Goal: Transaction & Acquisition: Purchase product/service

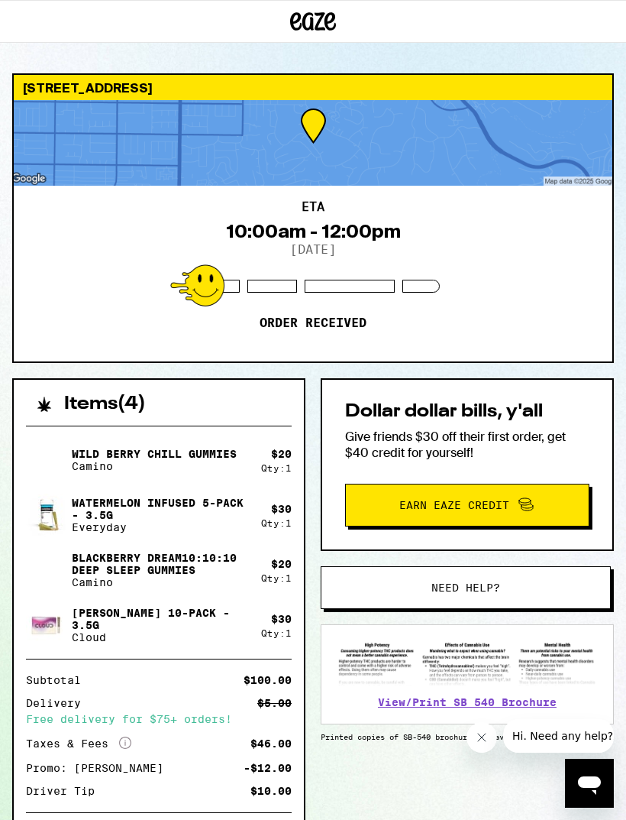
click at [312, 24] on icon at bounding box center [314, 21] width 23 height 18
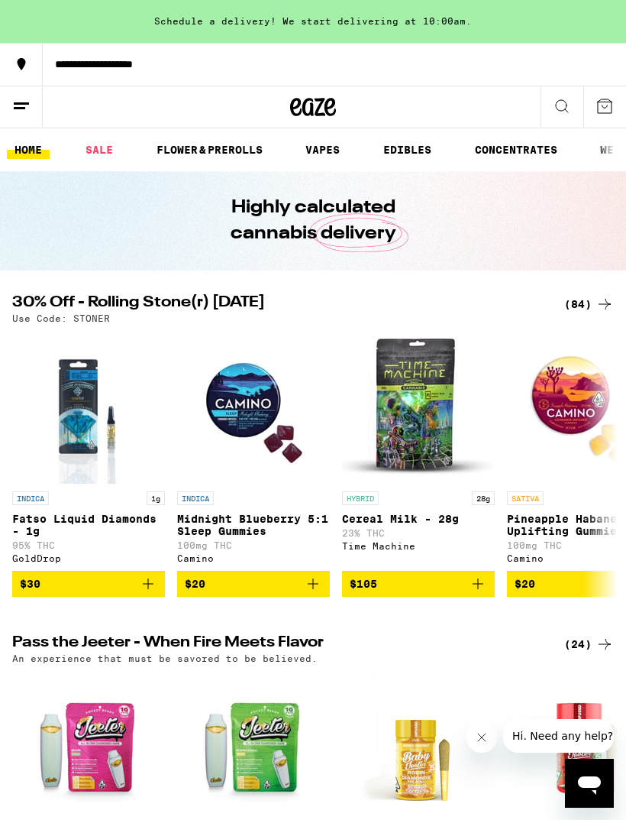
click at [581, 301] on div "(84)" at bounding box center [590, 304] width 50 height 18
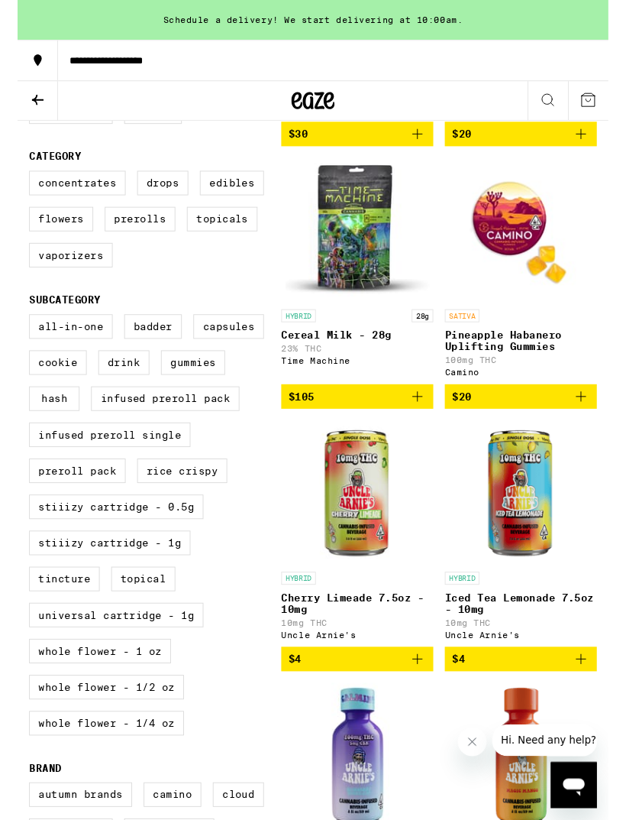
scroll to position [438, 0]
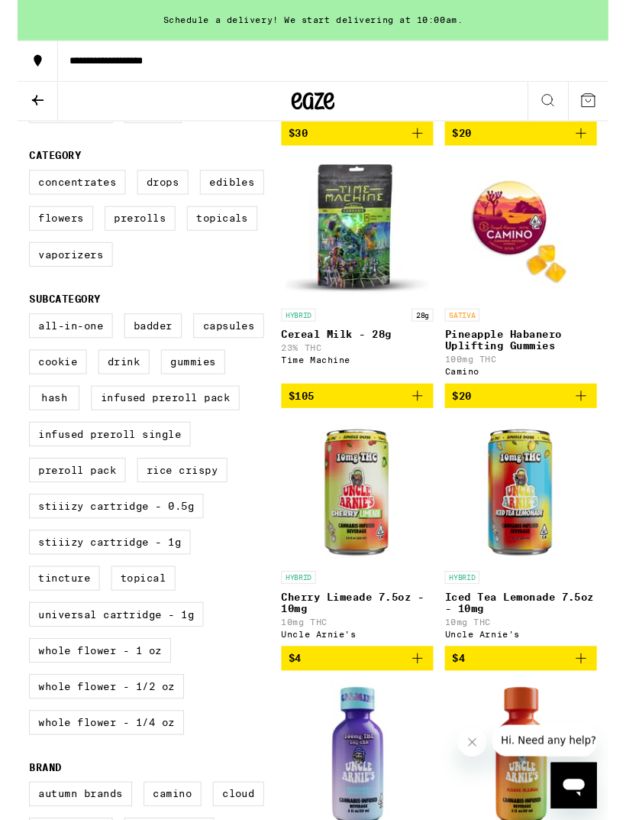
click at [25, 283] on label "Vaporizers" at bounding box center [56, 270] width 89 height 26
click at [16, 183] on input "Vaporizers" at bounding box center [15, 183] width 1 height 1
checkbox input "true"
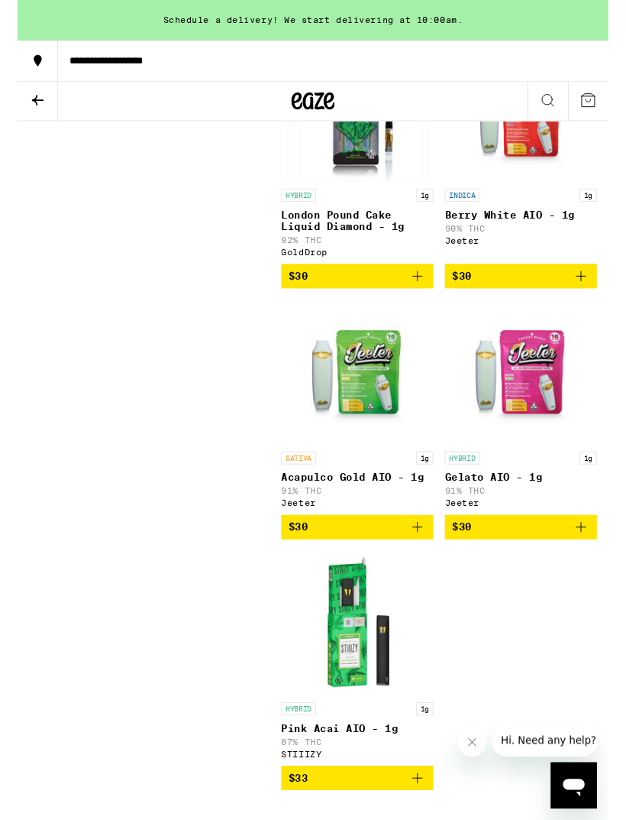
scroll to position [3054, 0]
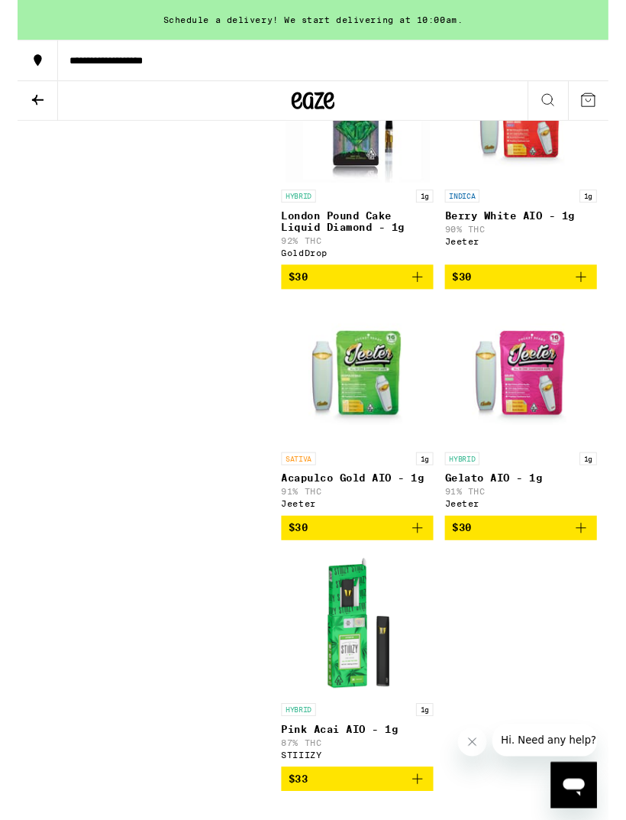
click at [603, 568] on icon "Add to bag" at bounding box center [597, 559] width 18 height 18
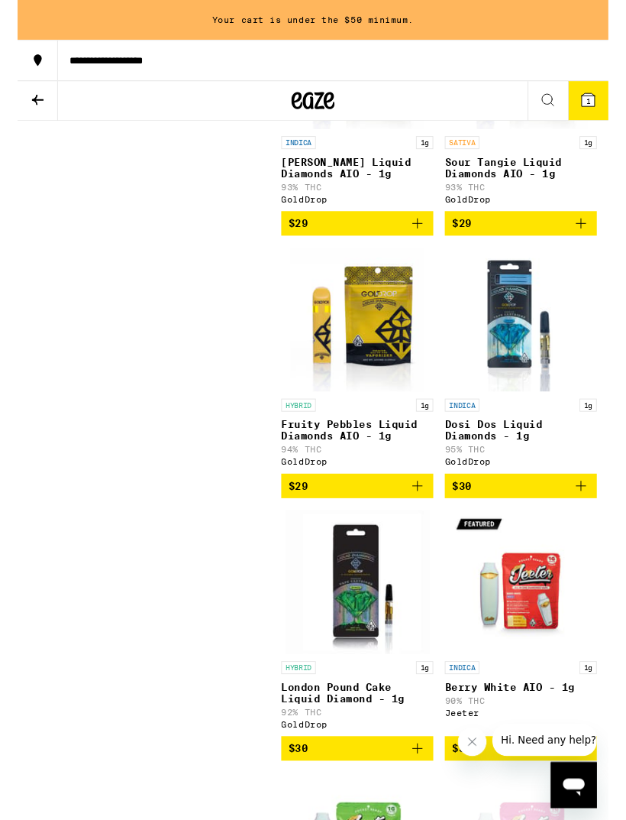
scroll to position [2557, 0]
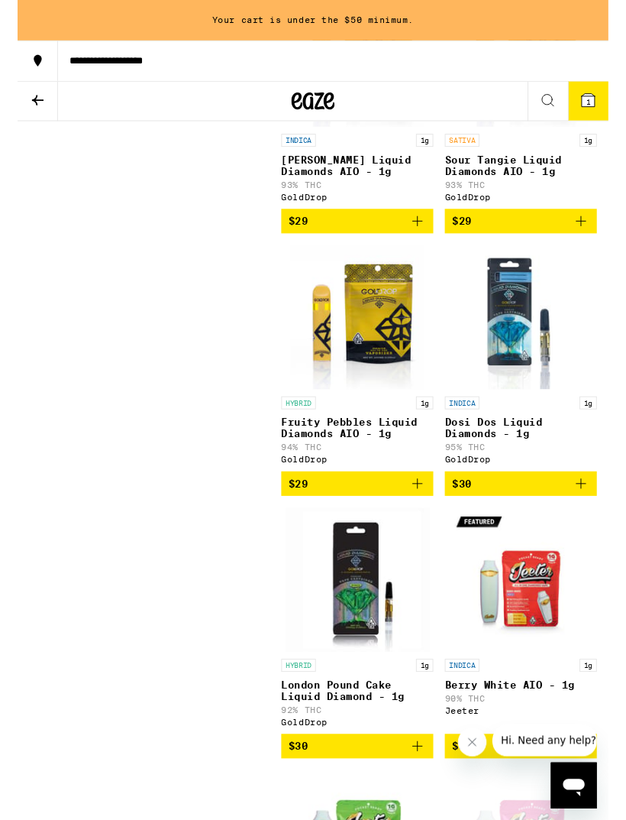
click at [417, 522] on icon "Add to bag" at bounding box center [424, 512] width 18 height 18
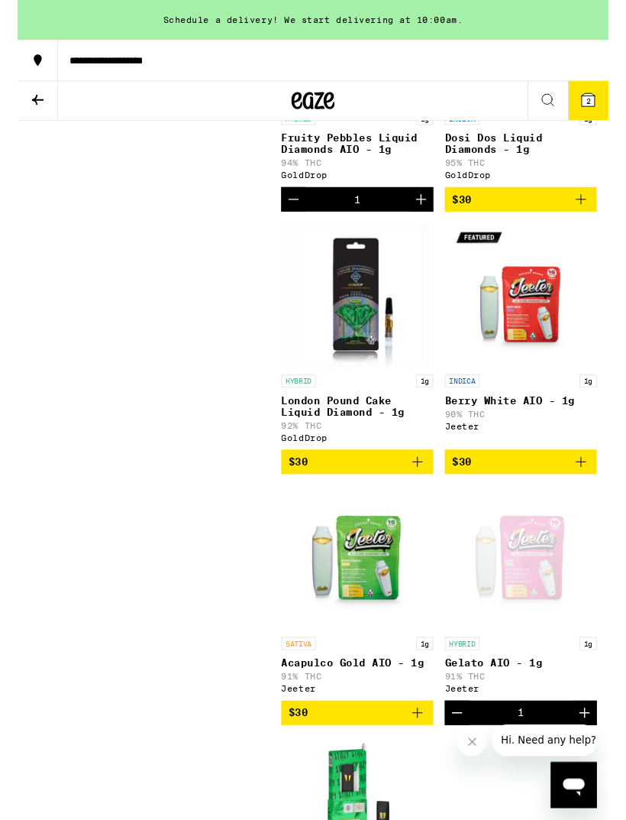
scroll to position [2860, 0]
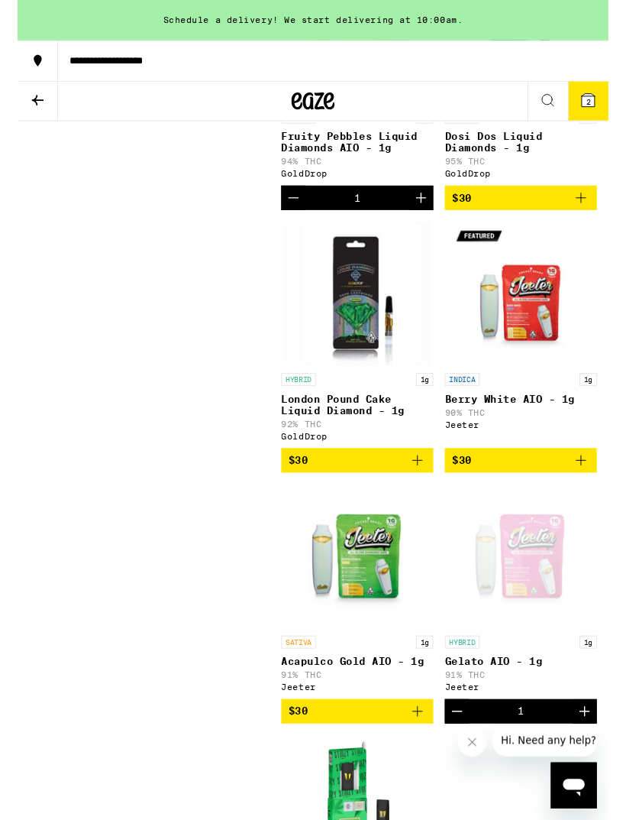
click at [603, 102] on icon at bounding box center [605, 106] width 14 height 14
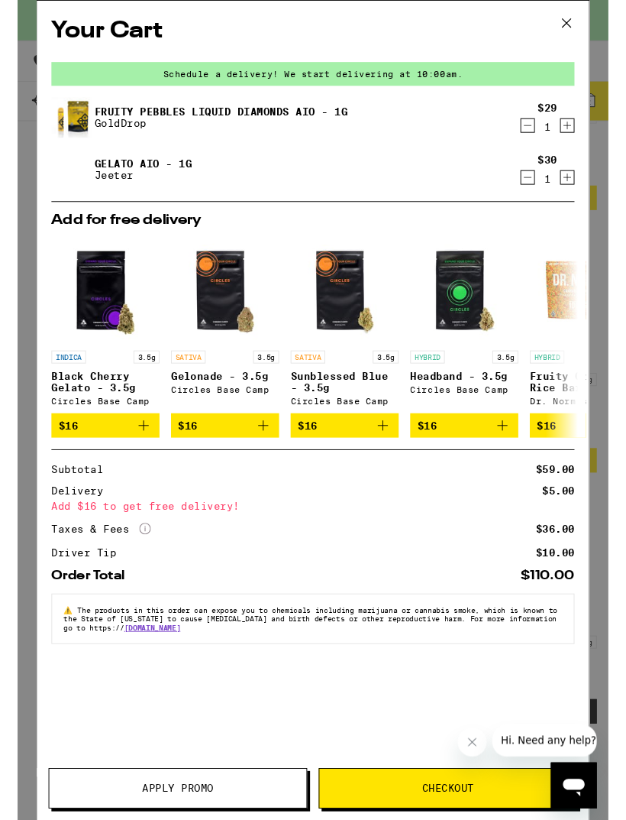
click at [202, 819] on button "Apply Promo" at bounding box center [170, 835] width 274 height 43
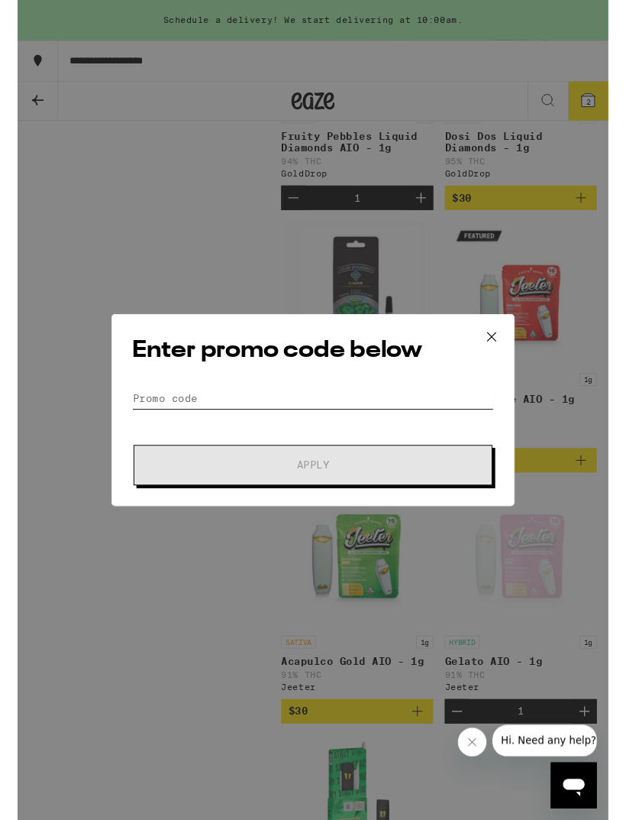
click at [348, 416] on input "Promo Code" at bounding box center [312, 421] width 383 height 23
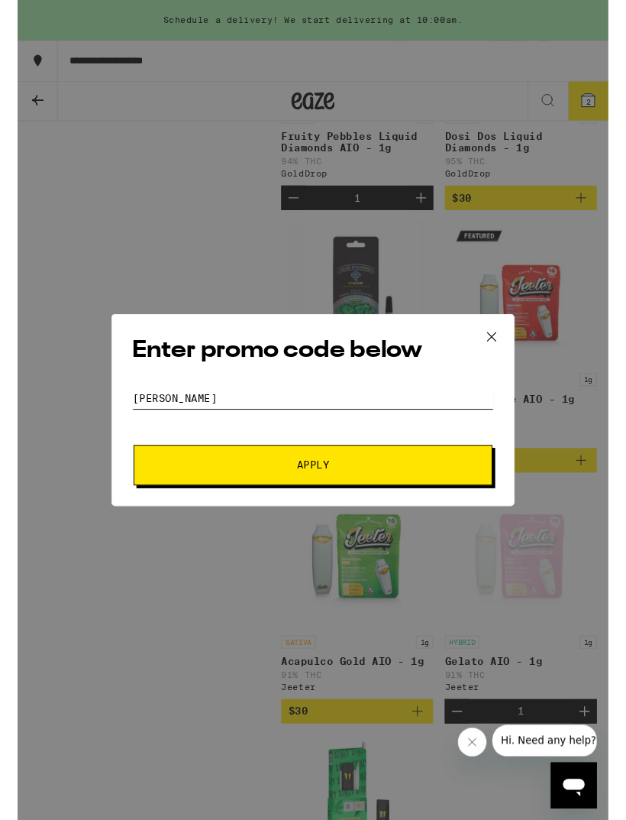
type input "Stoner"
click at [383, 493] on span "Apply" at bounding box center [313, 492] width 275 height 11
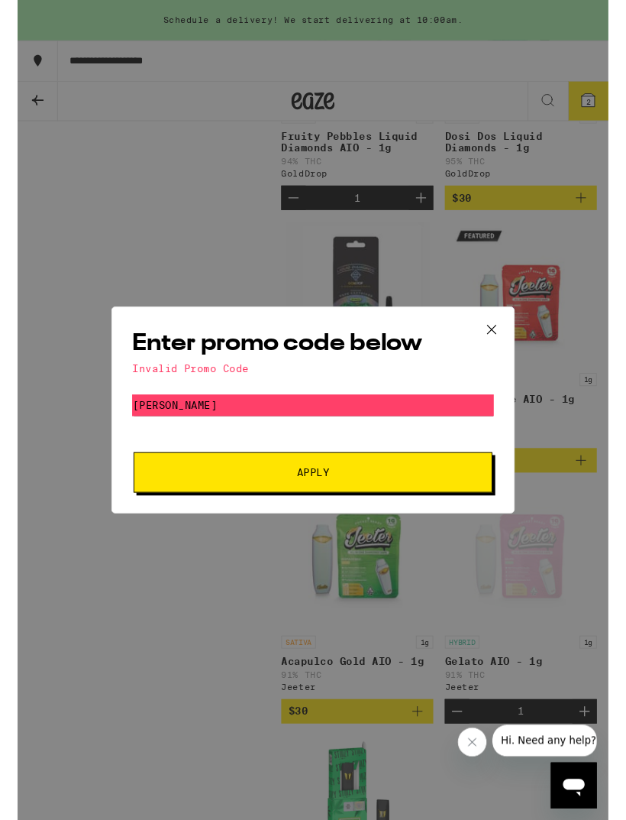
click at [507, 348] on icon at bounding box center [502, 349] width 23 height 23
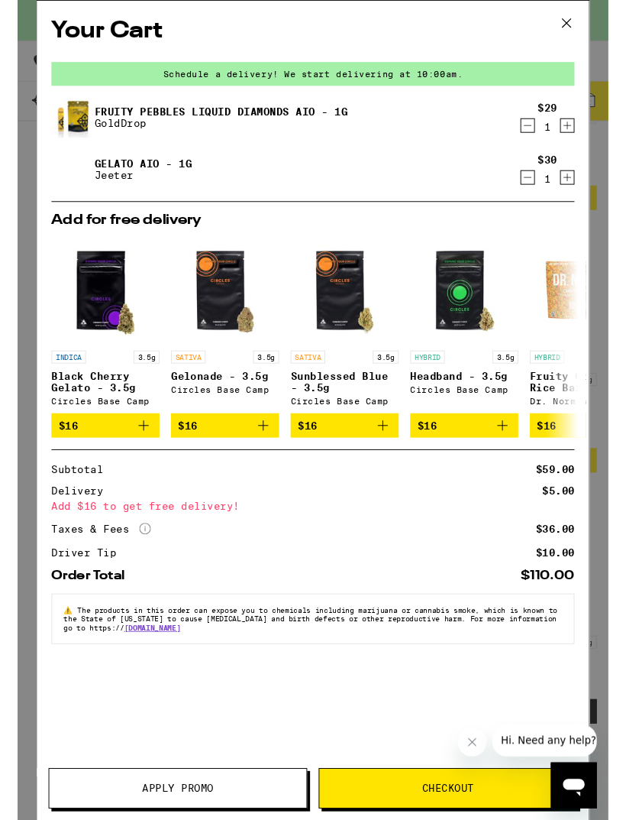
click at [582, 24] on icon at bounding box center [582, 24] width 9 height 9
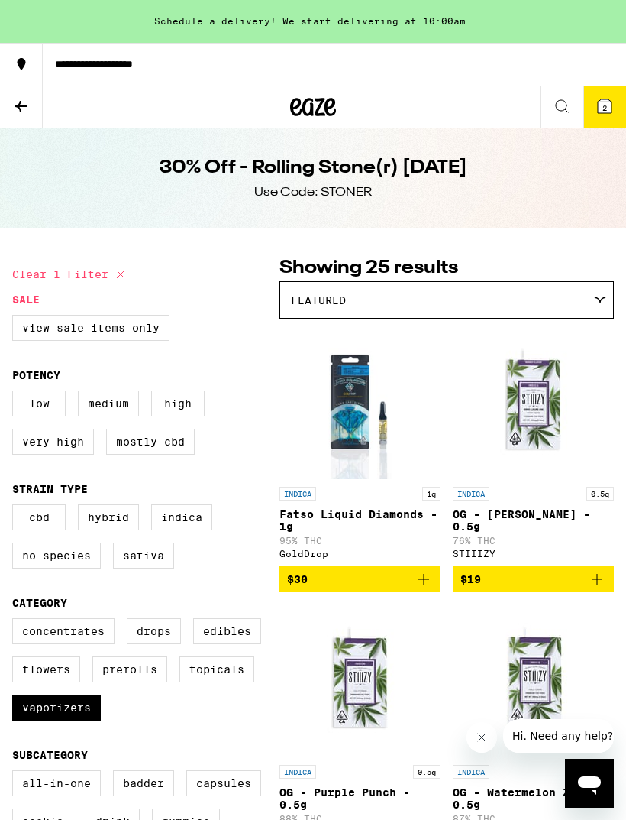
click at [423, 202] on div "30% Off - Rolling Stone(r) Saturday Use Code: STONER" at bounding box center [313, 177] width 587 height 99
click at [21, 111] on icon at bounding box center [21, 106] width 18 height 18
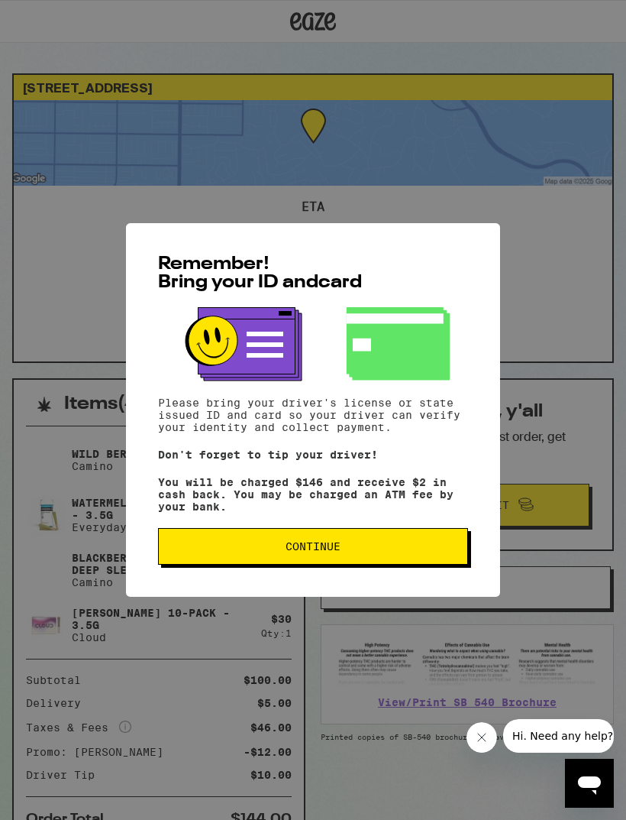
click at [368, 552] on span "Continue" at bounding box center [313, 546] width 284 height 11
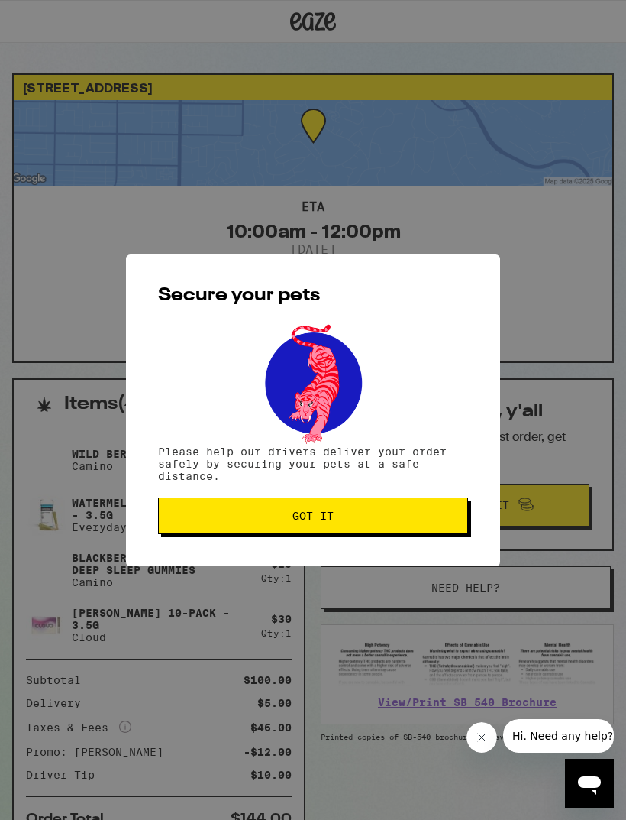
click at [343, 521] on span "Got it" at bounding box center [313, 515] width 284 height 11
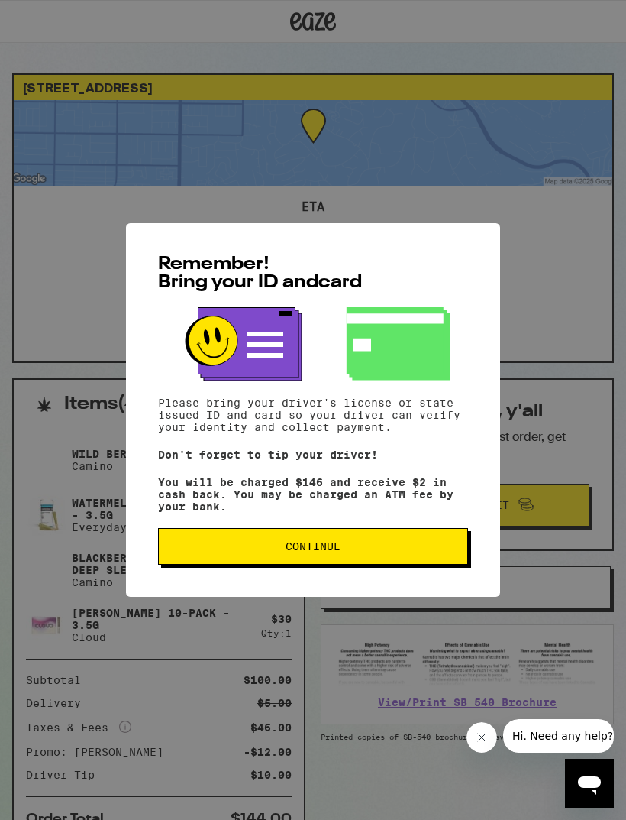
click at [422, 552] on span "Continue" at bounding box center [313, 546] width 284 height 11
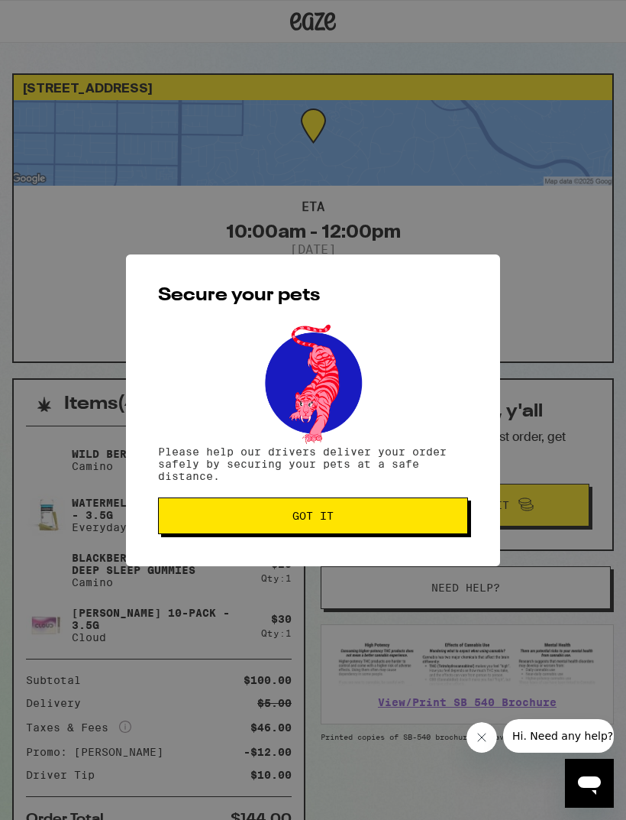
click at [413, 534] on button "Got it" at bounding box center [313, 515] width 310 height 37
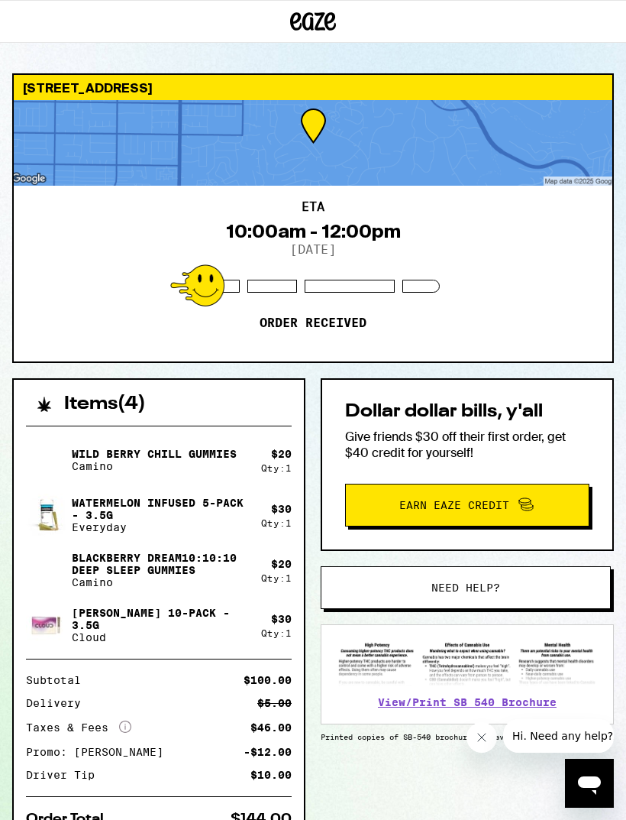
click at [350, 336] on div "ETA 10:00am - 12:00pm [DATE] Order received" at bounding box center [313, 274] width 599 height 176
click at [520, 583] on span "Need help?" at bounding box center [466, 587] width 185 height 11
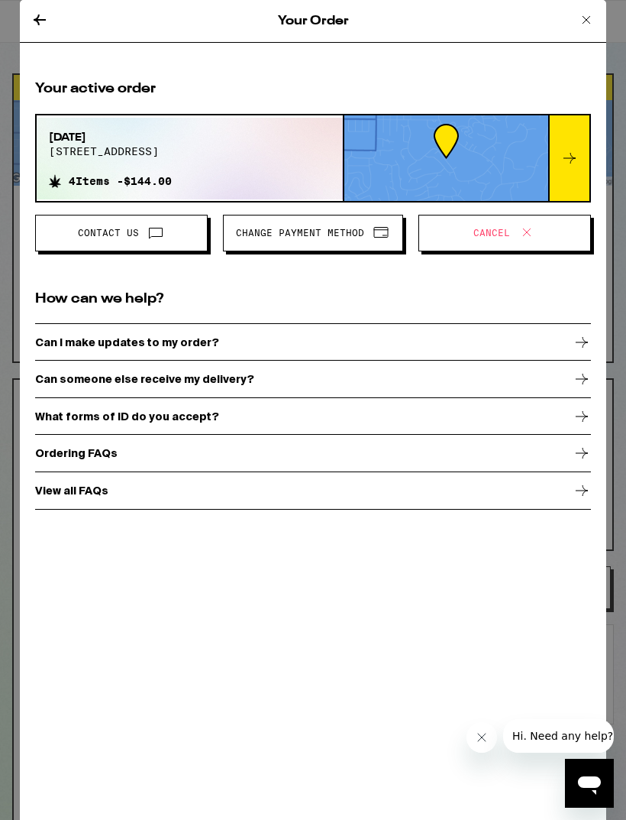
click at [432, 339] on div "Can I make updates to my order?" at bounding box center [313, 342] width 556 height 38
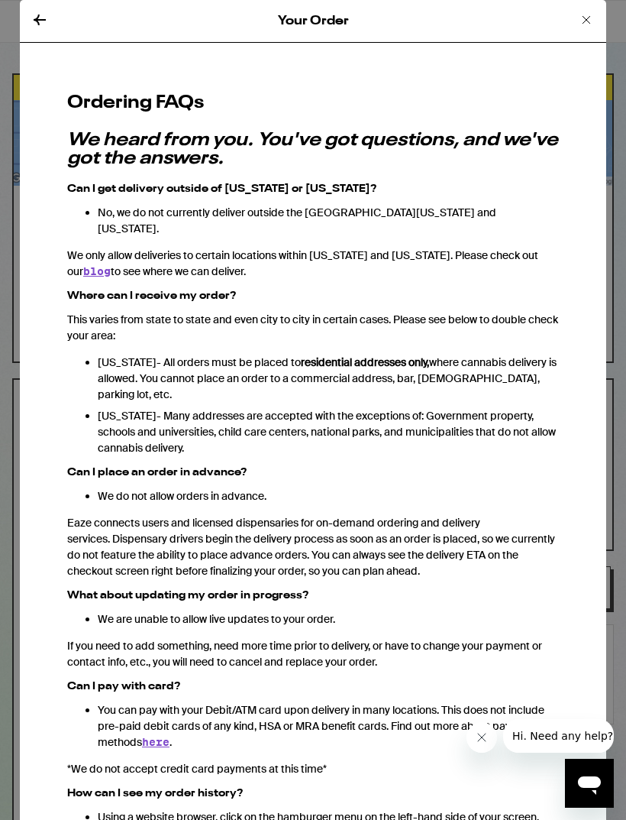
click at [587, 13] on icon at bounding box center [587, 20] width 18 height 18
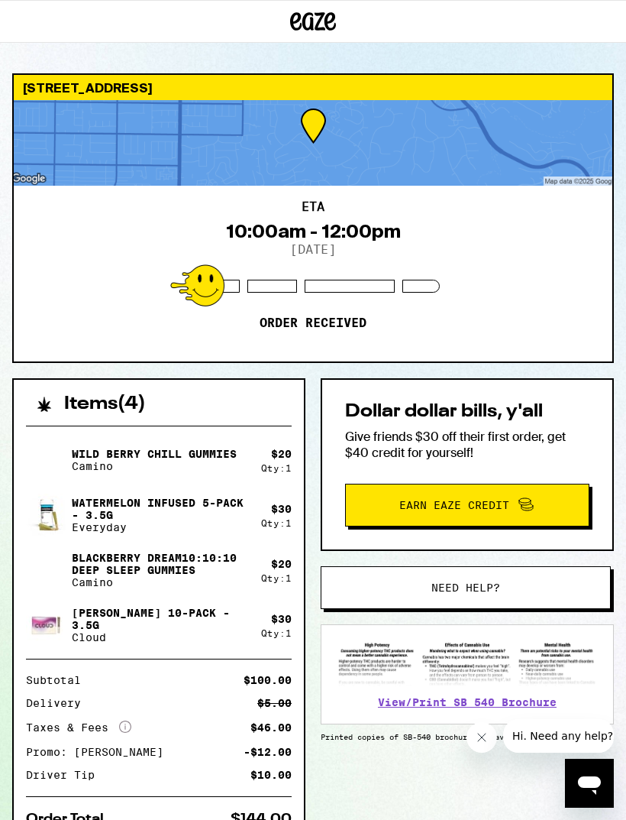
click at [327, 18] on icon at bounding box center [330, 21] width 11 height 18
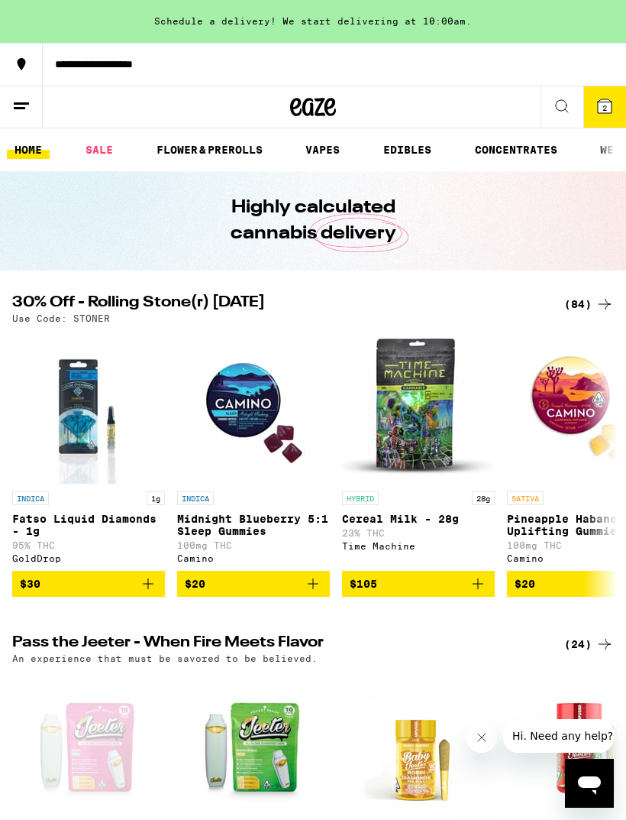
click at [479, 736] on icon "Close message from company" at bounding box center [482, 737] width 12 height 12
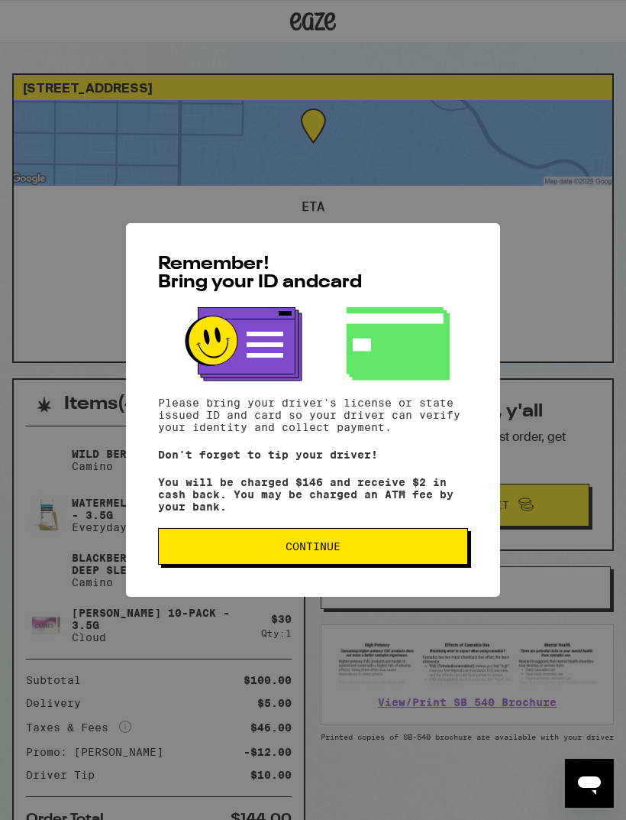
click at [324, 552] on span "Continue" at bounding box center [313, 546] width 55 height 11
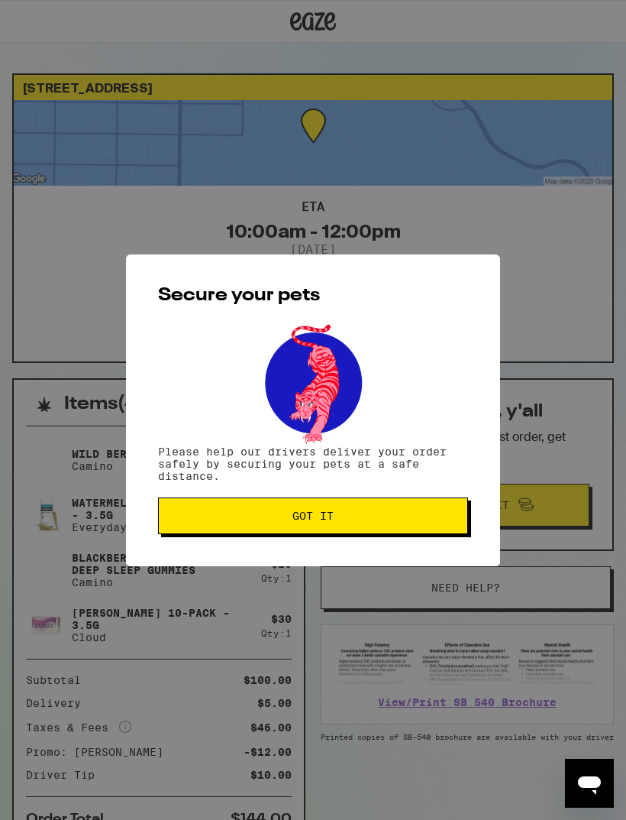
click at [309, 28] on div "Secure your pets Please help our drivers deliver your order safely by securing …" at bounding box center [313, 410] width 626 height 820
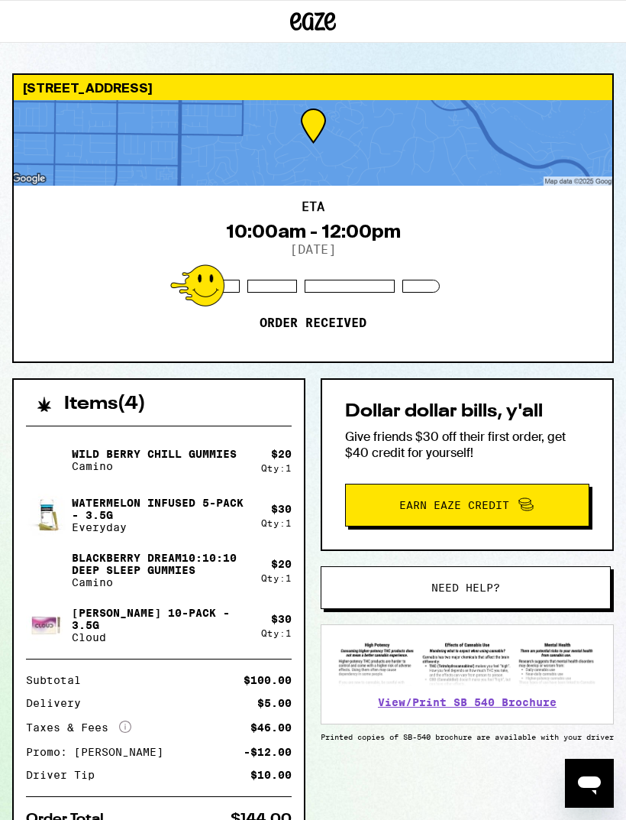
click at [333, 11] on icon at bounding box center [313, 22] width 46 height 28
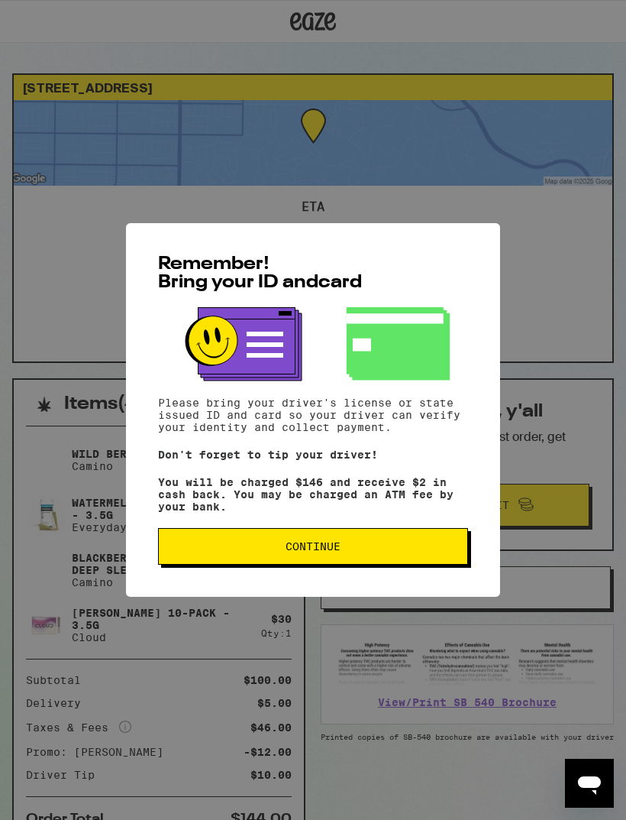
click at [387, 552] on span "Continue" at bounding box center [313, 546] width 284 height 11
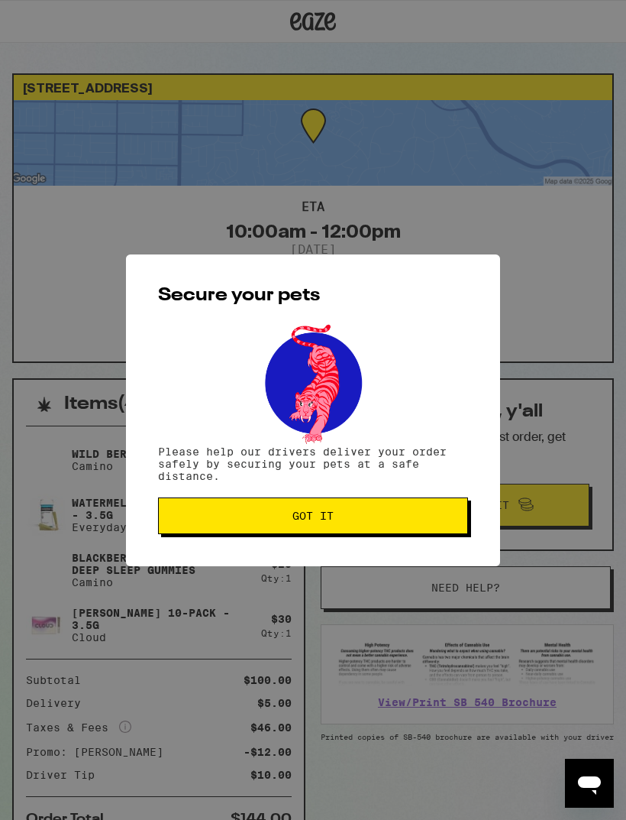
click at [398, 517] on span "Got it" at bounding box center [313, 515] width 284 height 11
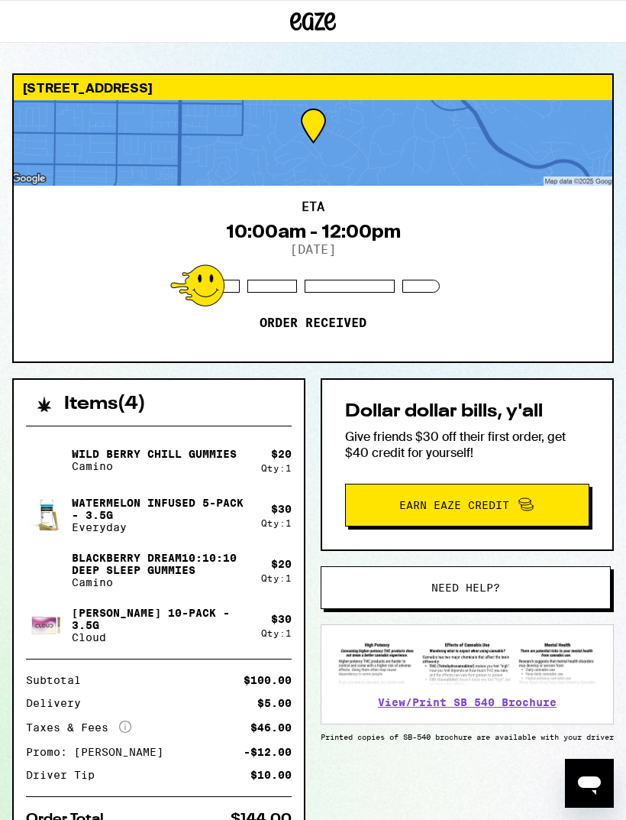
click at [319, 51] on div "1320 S Montezuma Way West Covina 91791 ETA 10:00am - 12:00pm 9/21/2025 Order re…" at bounding box center [313, 484] width 626 height 969
click at [316, 28] on icon at bounding box center [314, 21] width 23 height 18
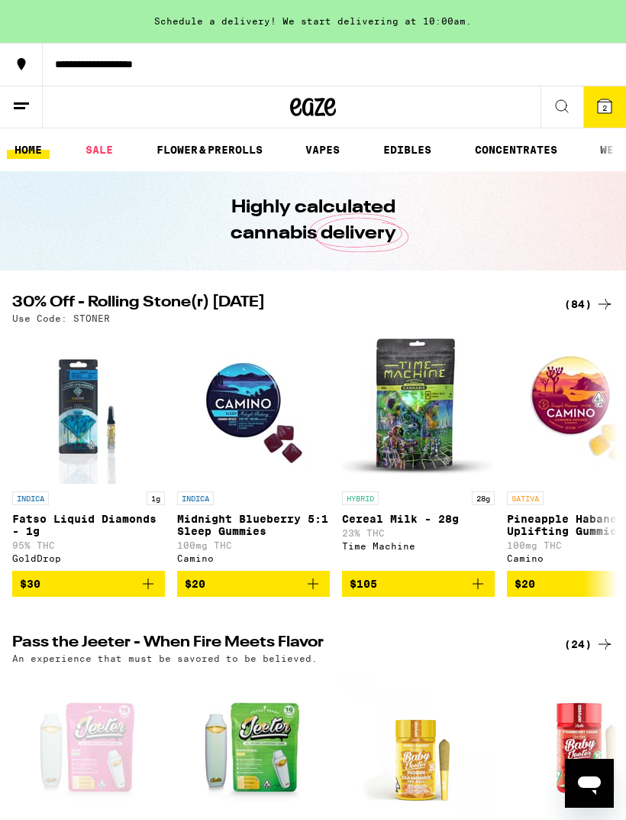
click at [103, 147] on link "SALE" at bounding box center [99, 150] width 43 height 18
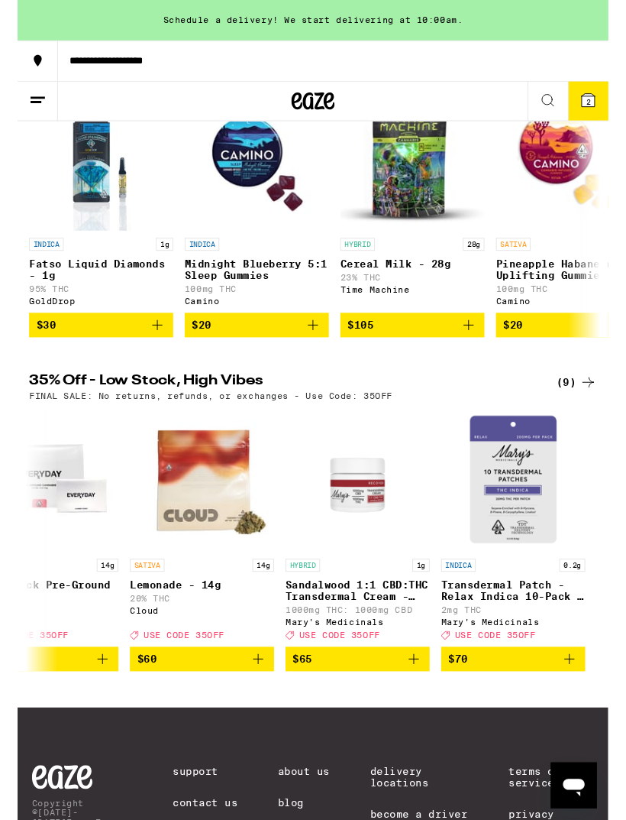
scroll to position [0, 883]
click at [21, 95] on button at bounding box center [21, 107] width 43 height 42
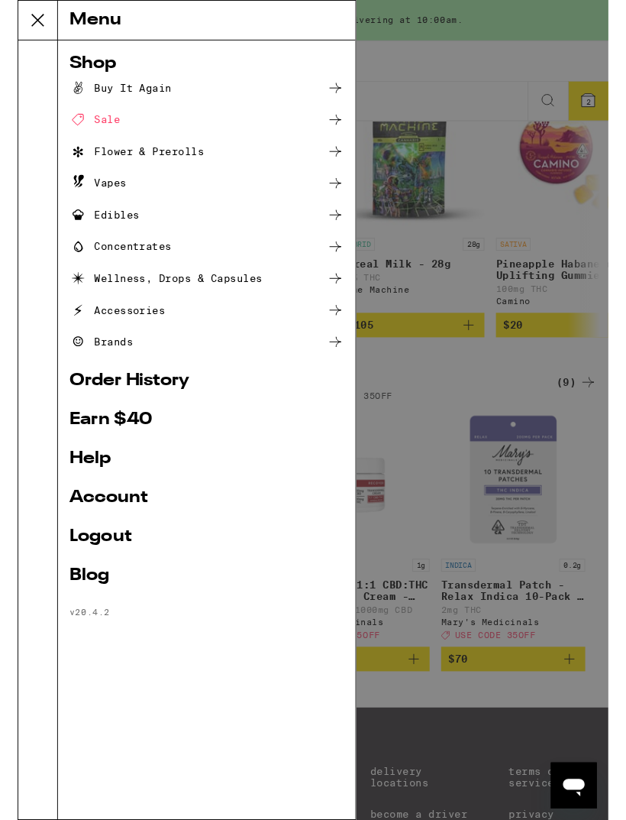
click at [83, 129] on div "Sale" at bounding box center [81, 127] width 53 height 18
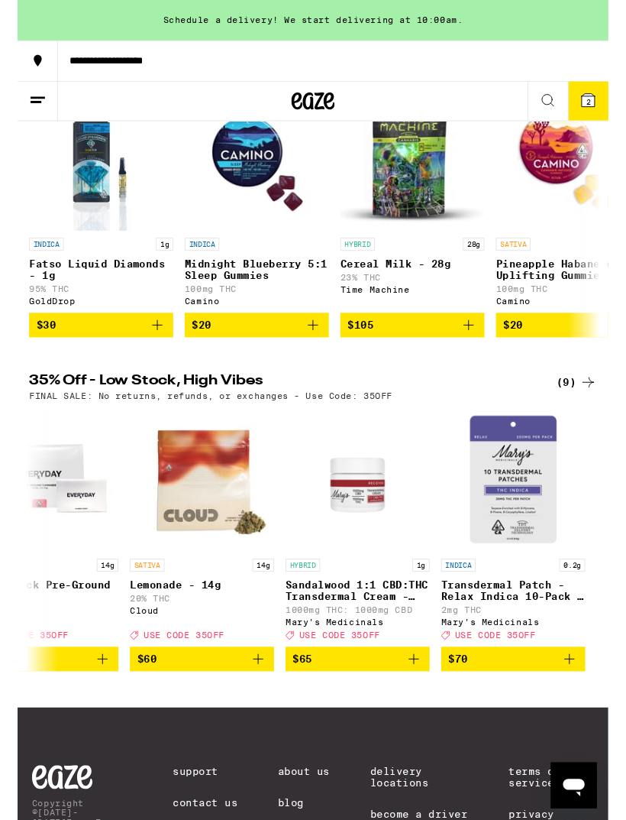
scroll to position [0, 0]
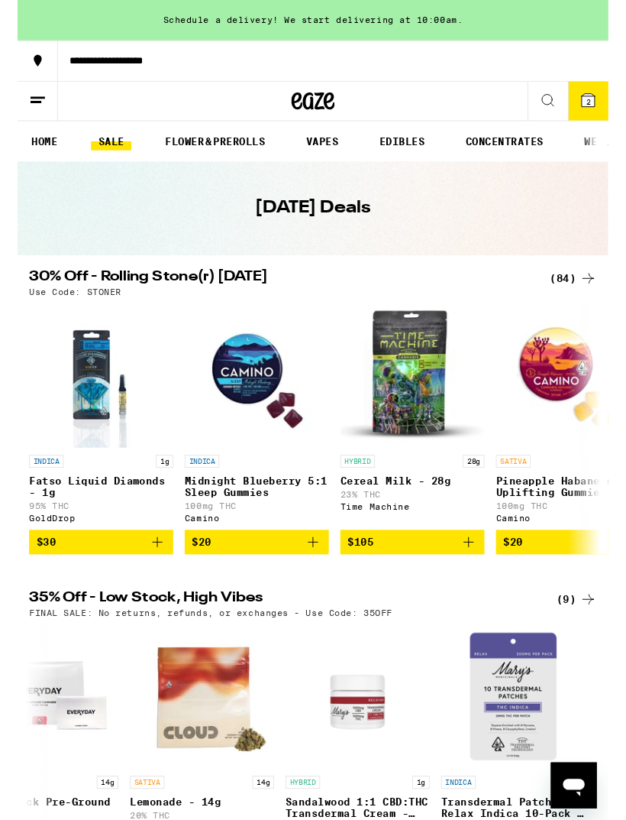
click at [598, 293] on icon at bounding box center [605, 295] width 18 height 18
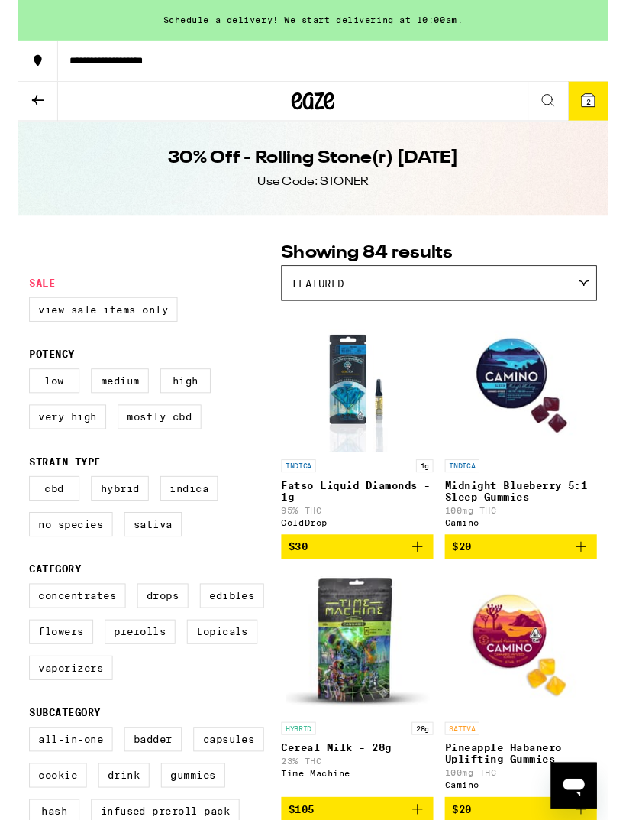
click at [311, 106] on icon at bounding box center [314, 107] width 23 height 18
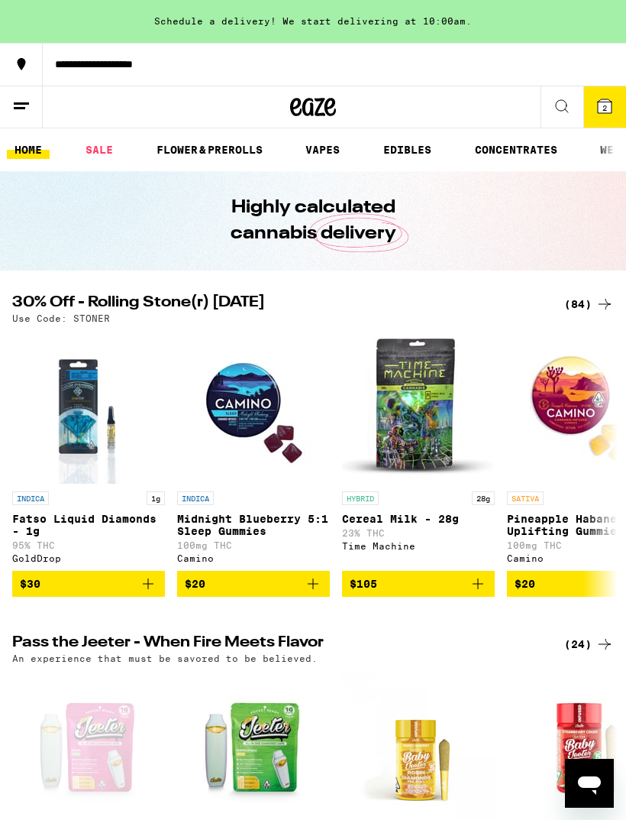
click at [187, 21] on div "Schedule a delivery! We start delivering at 10:00am." at bounding box center [313, 21] width 626 height 43
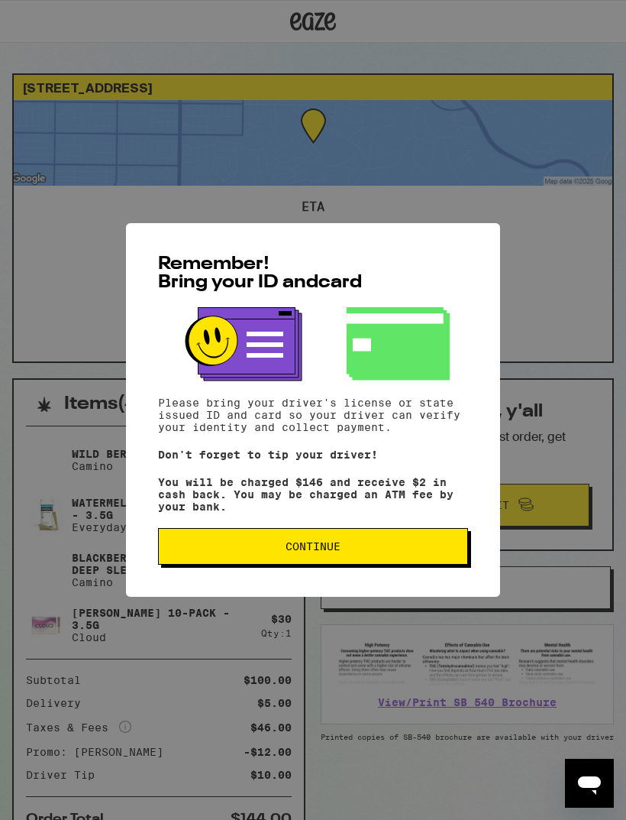
click at [279, 543] on button "Continue" at bounding box center [313, 546] width 310 height 37
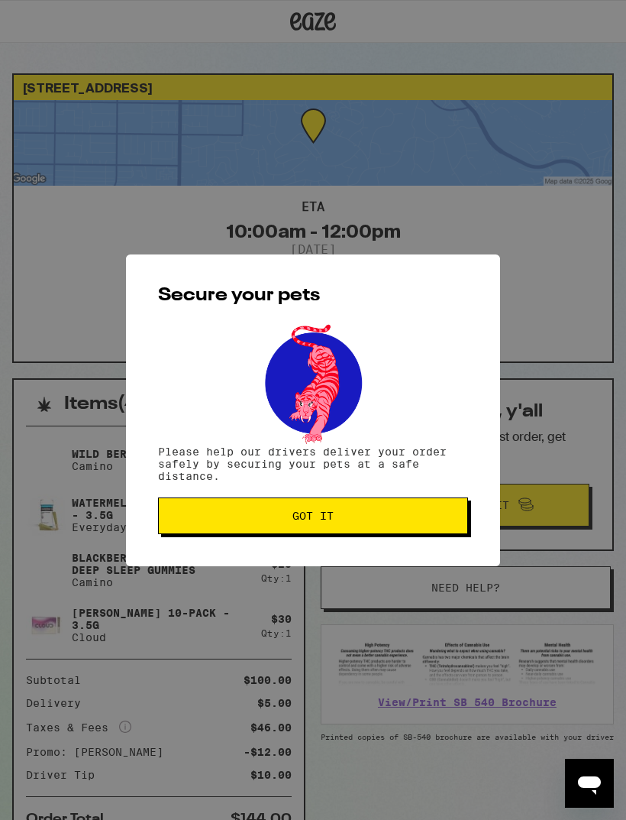
click at [290, 524] on button "Got it" at bounding box center [313, 515] width 310 height 37
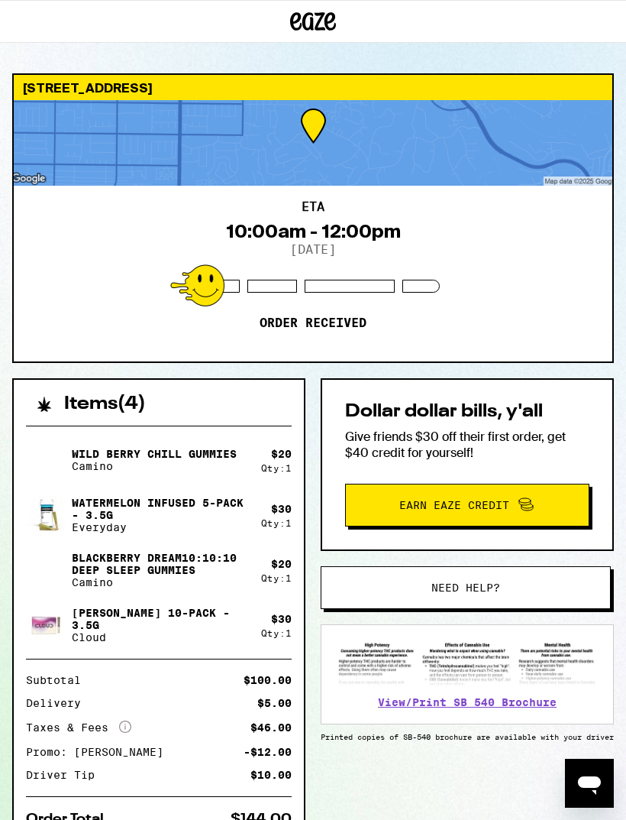
click at [295, 34] on icon at bounding box center [313, 22] width 46 height 28
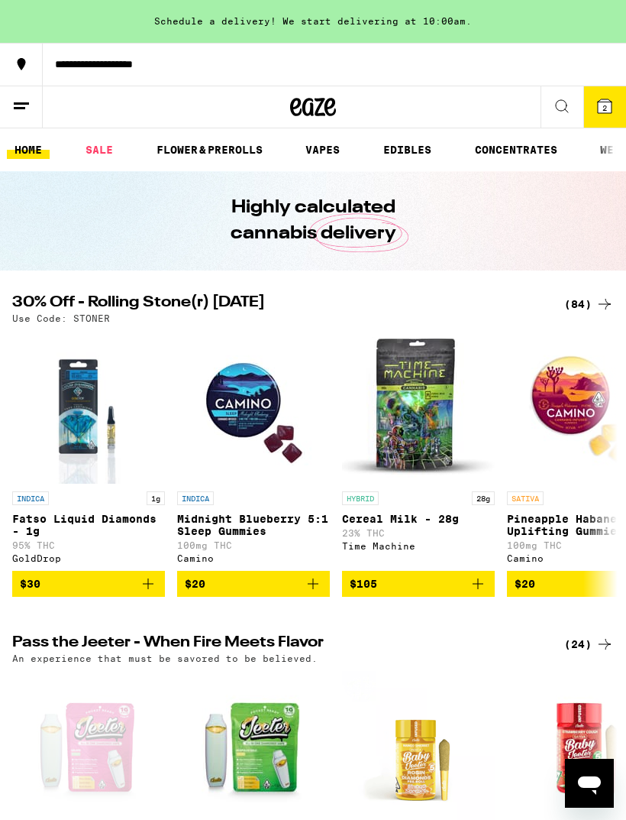
click at [609, 97] on icon at bounding box center [605, 106] width 18 height 18
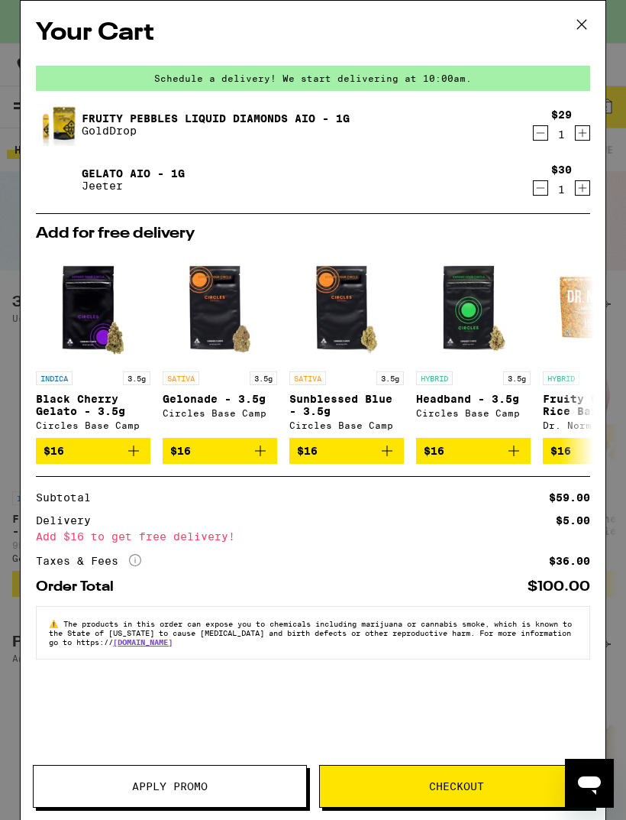
click at [241, 772] on button "Apply Promo" at bounding box center [170, 786] width 274 height 43
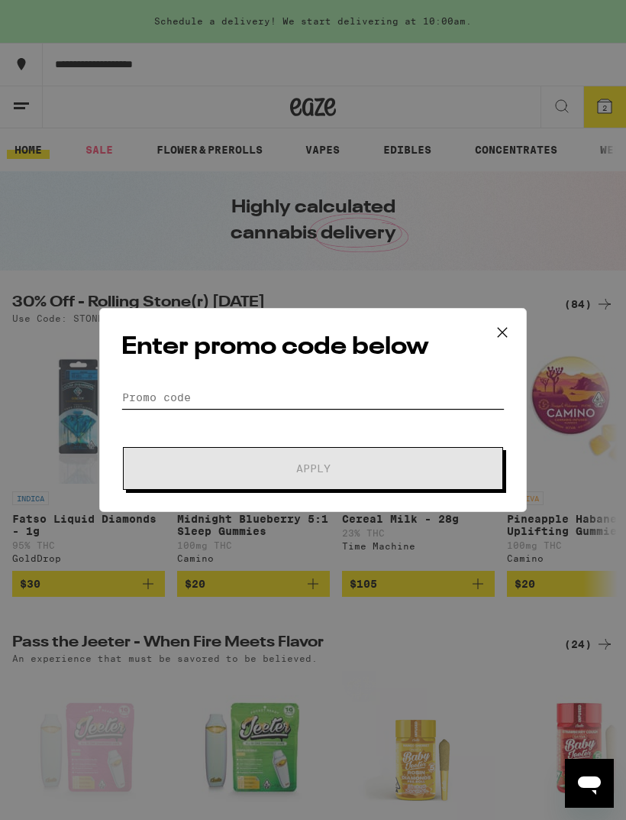
click at [341, 393] on input "Promo Code" at bounding box center [312, 397] width 383 height 23
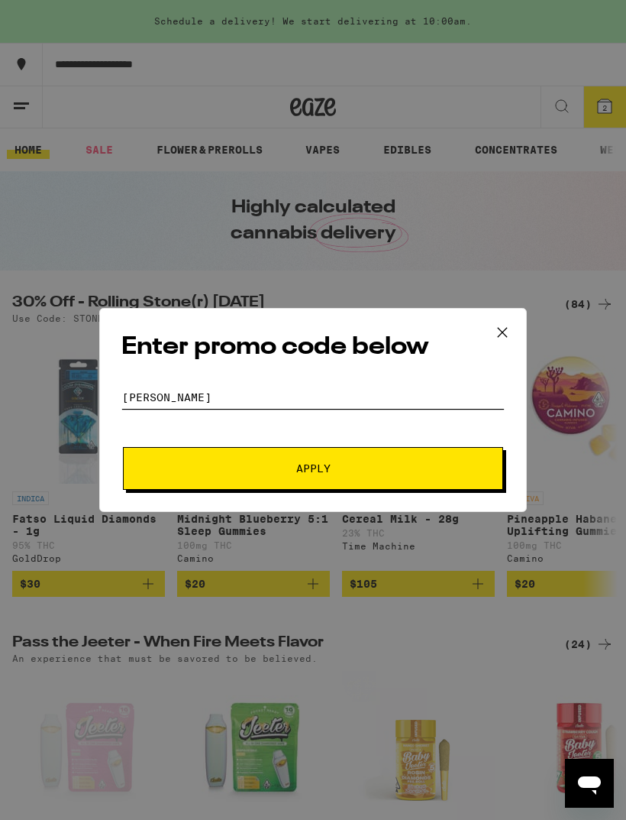
type input "[PERSON_NAME]"
click at [296, 474] on span "Apply" at bounding box center [313, 468] width 34 height 11
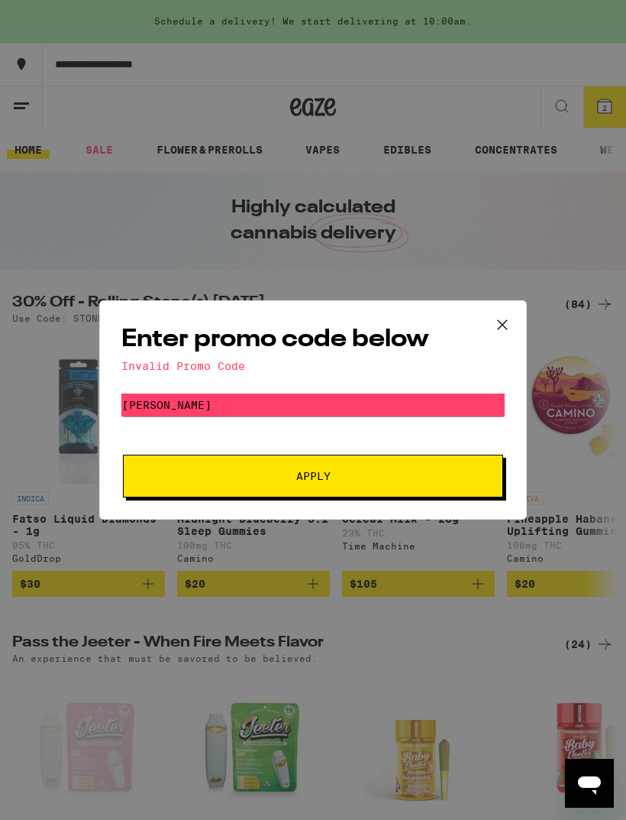
click at [505, 332] on icon at bounding box center [502, 324] width 23 height 23
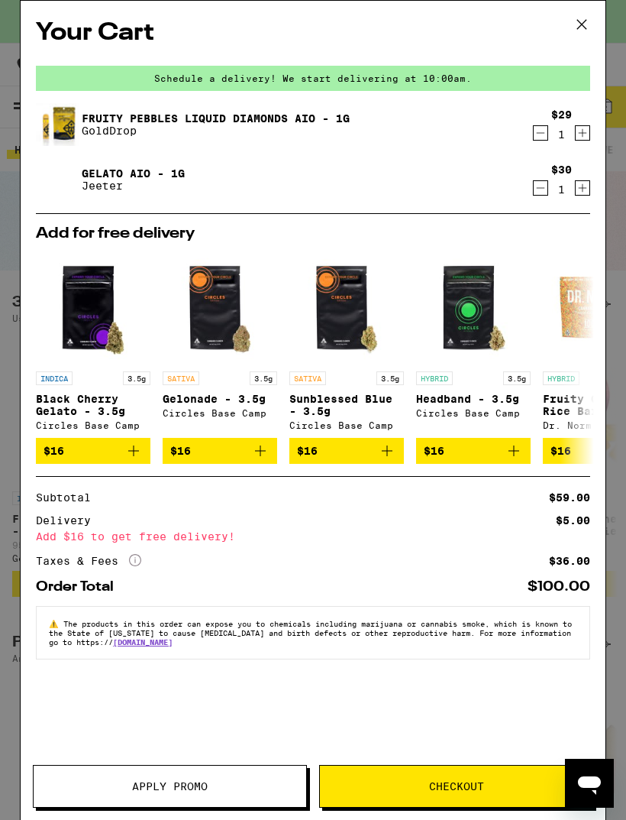
click at [586, 28] on icon at bounding box center [582, 24] width 23 height 23
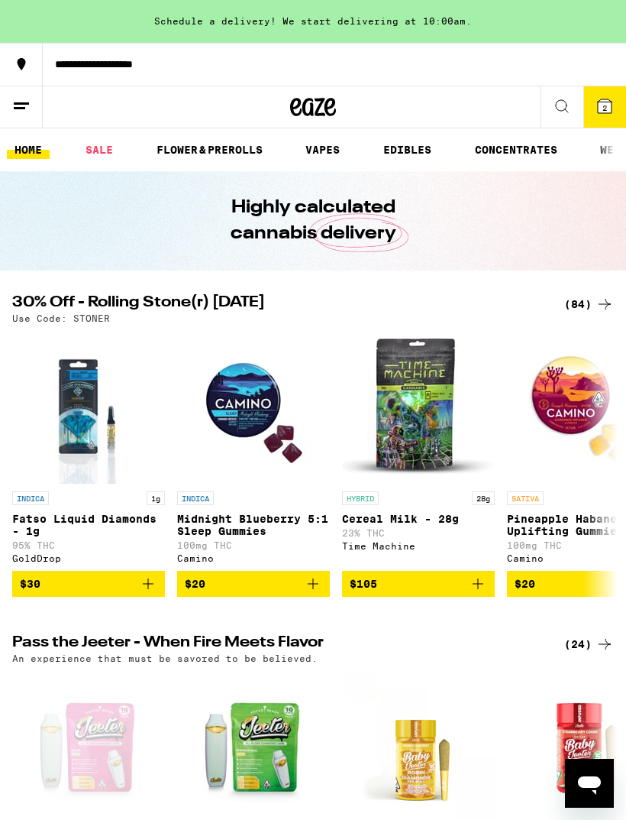
click at [312, 104] on icon at bounding box center [314, 107] width 23 height 18
click at [329, 104] on icon at bounding box center [313, 107] width 46 height 28
click at [315, 100] on icon at bounding box center [313, 107] width 46 height 28
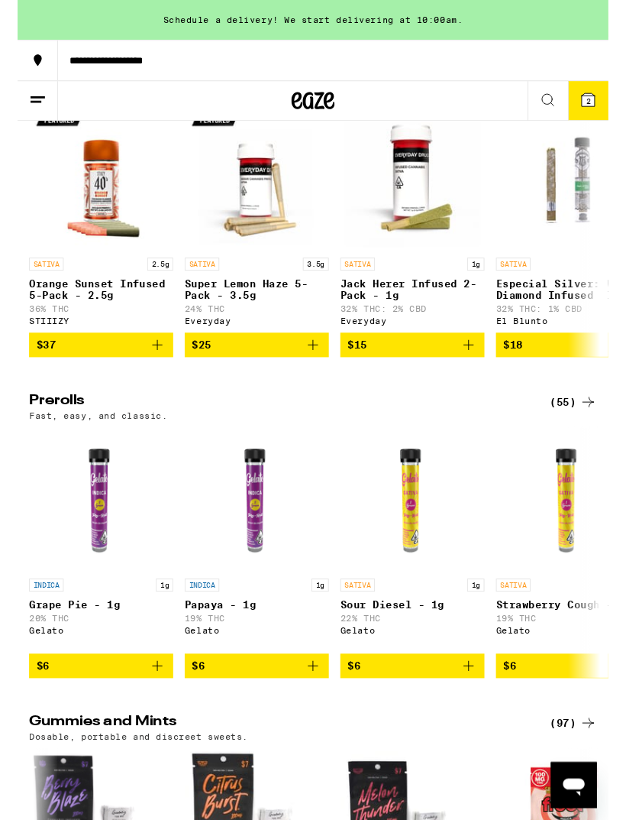
scroll to position [3433, 0]
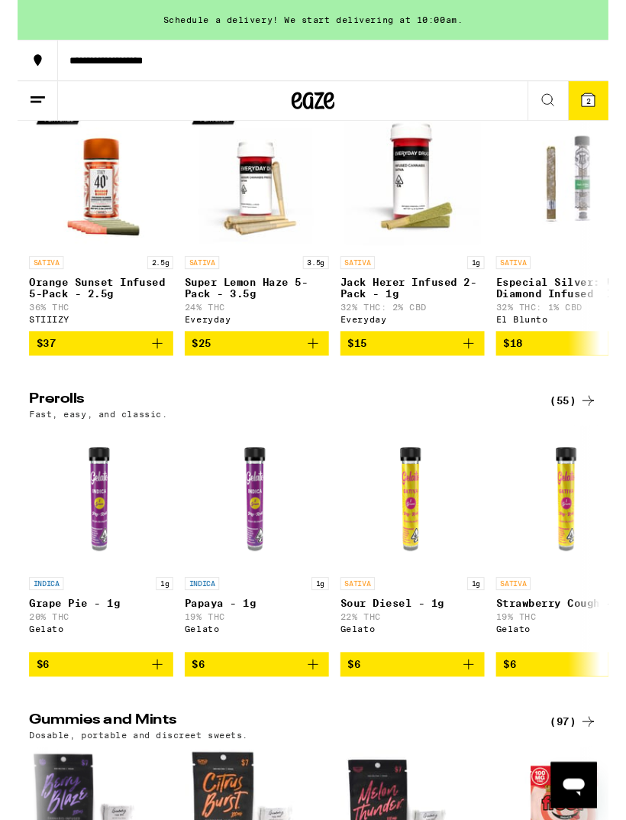
click at [607, 111] on span "2" at bounding box center [605, 107] width 5 height 9
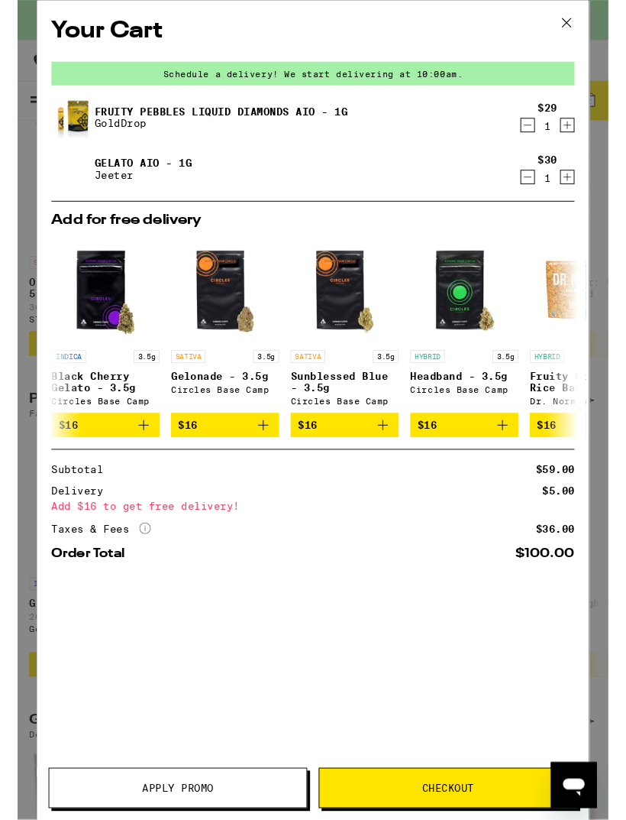
scroll to position [3434, 0]
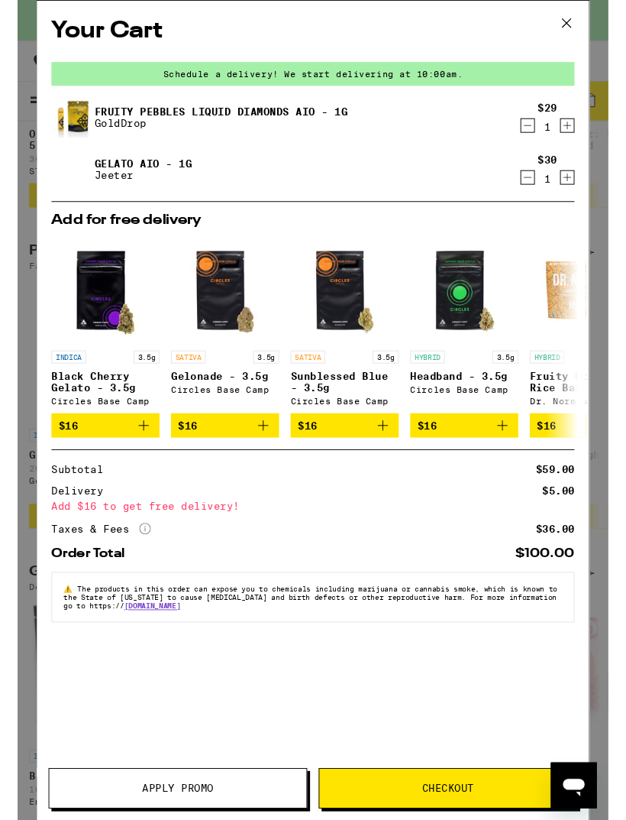
click at [603, 10] on button at bounding box center [581, 25] width 47 height 49
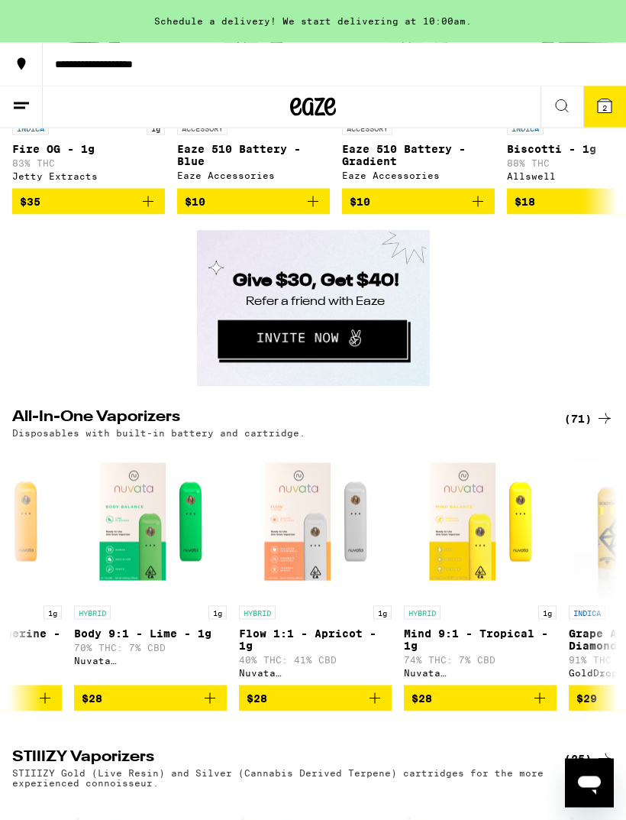
scroll to position [2058, 0]
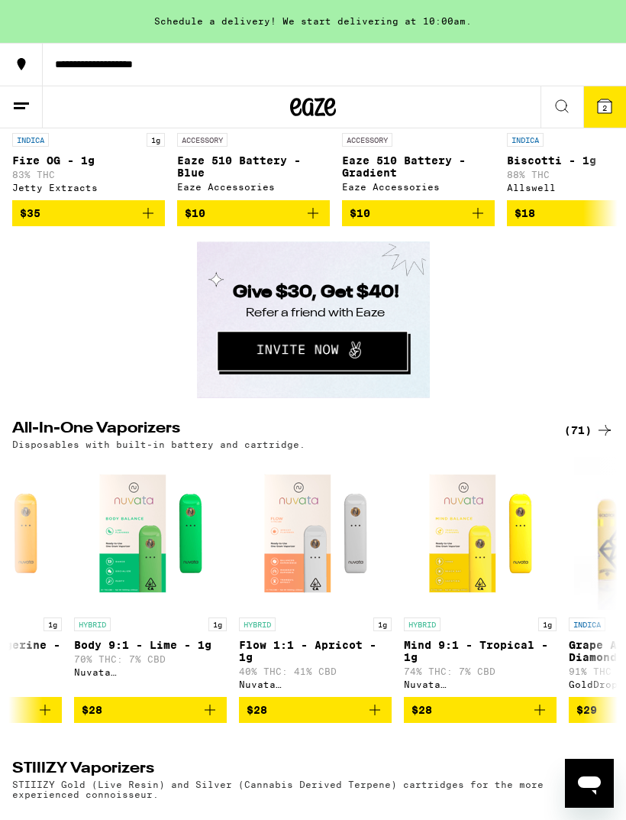
click at [329, 99] on icon at bounding box center [330, 107] width 11 height 18
click at [312, 112] on icon at bounding box center [314, 107] width 23 height 18
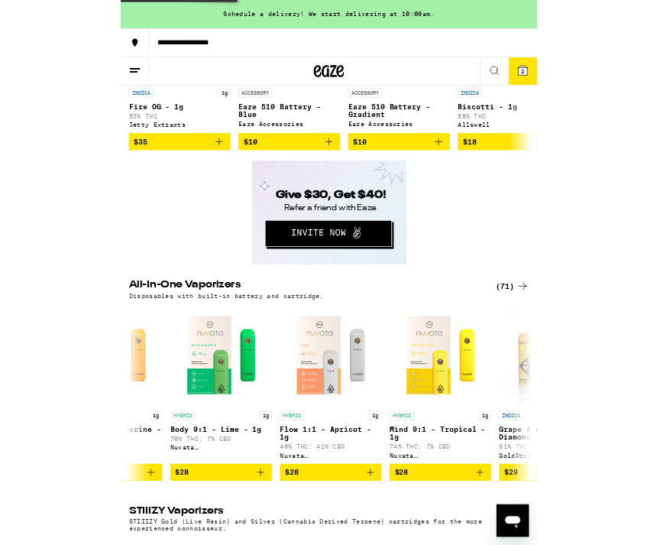
scroll to position [0, 0]
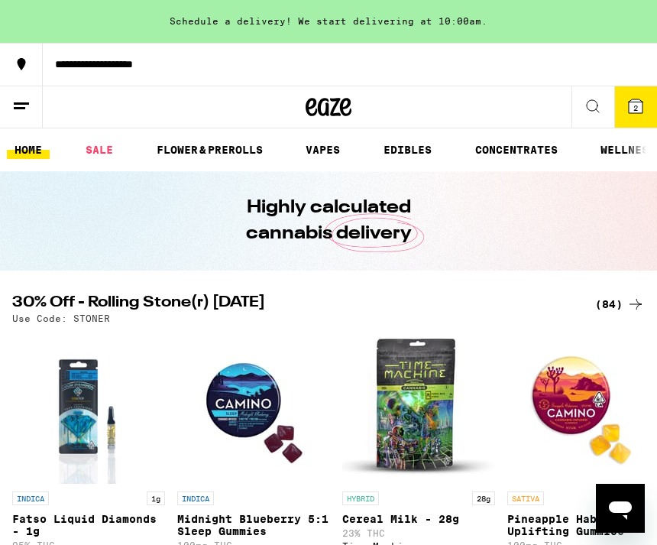
click at [334, 105] on icon at bounding box center [329, 107] width 46 height 28
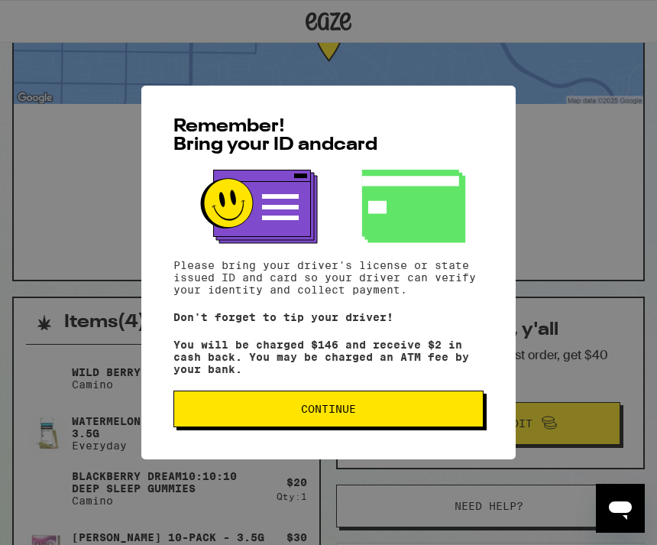
click at [411, 411] on button "Continue" at bounding box center [328, 408] width 310 height 37
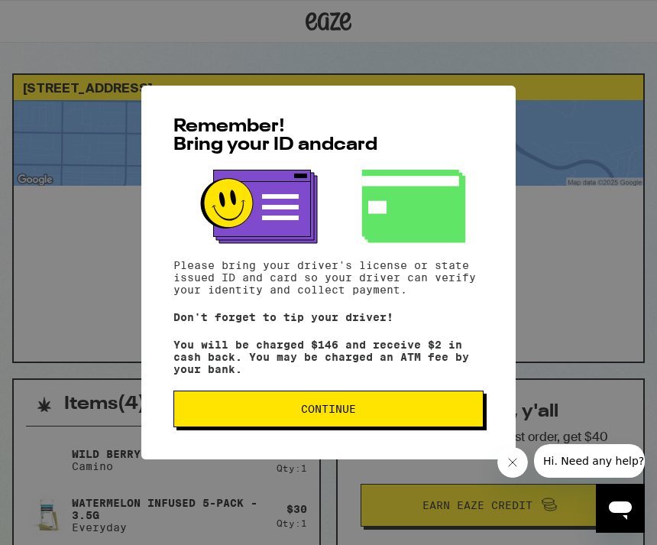
click at [367, 409] on button "Continue" at bounding box center [328, 408] width 310 height 37
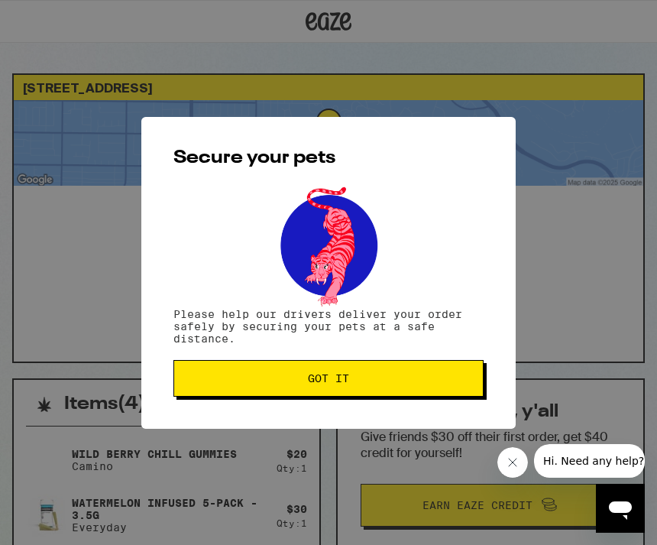
click at [388, 375] on button "Got it" at bounding box center [328, 378] width 310 height 37
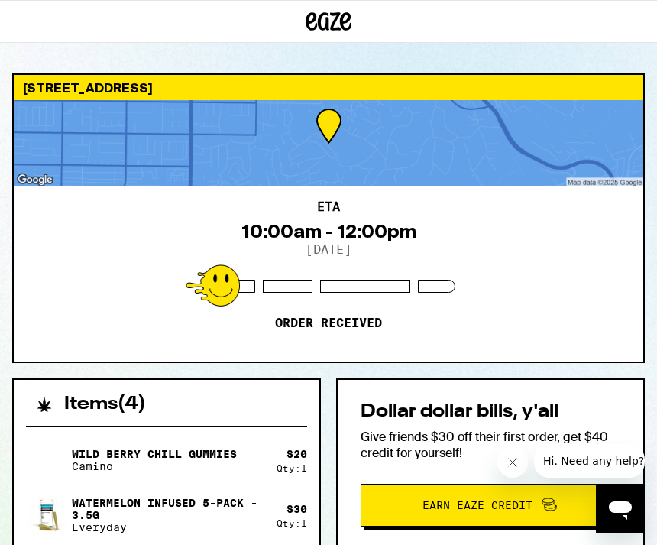
click at [321, 17] on icon at bounding box center [329, 21] width 23 height 18
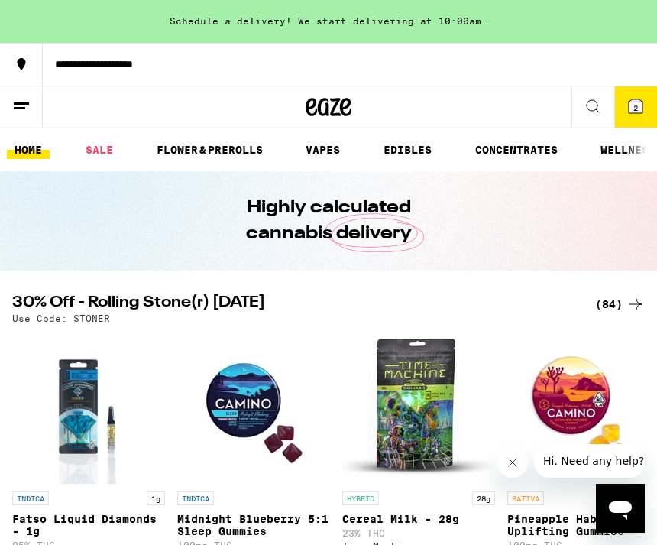
click at [626, 300] on div "(84)" at bounding box center [620, 304] width 50 height 18
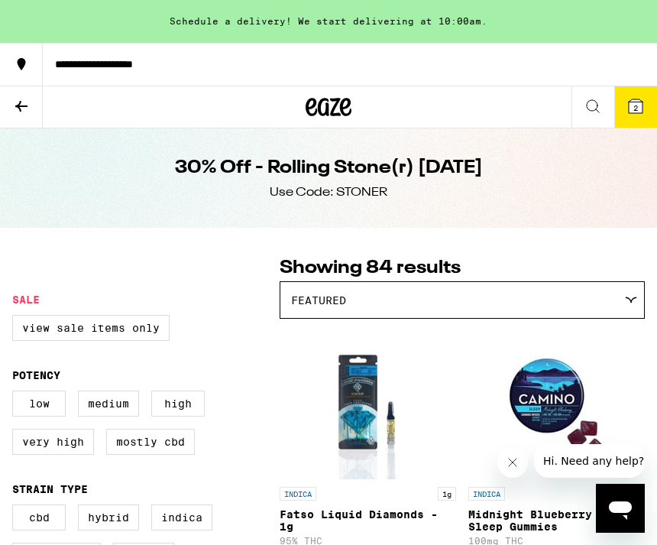
click at [150, 335] on label "View Sale Items Only" at bounding box center [90, 328] width 157 height 26
click at [16, 318] on input "View Sale Items Only" at bounding box center [15, 317] width 1 height 1
checkbox input "true"
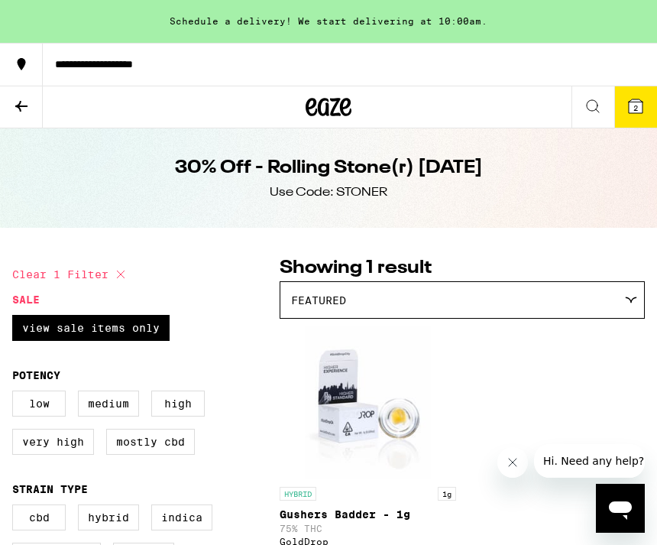
click at [302, 117] on div at bounding box center [328, 107] width 219 height 43
click at [320, 108] on icon at bounding box center [329, 107] width 23 height 18
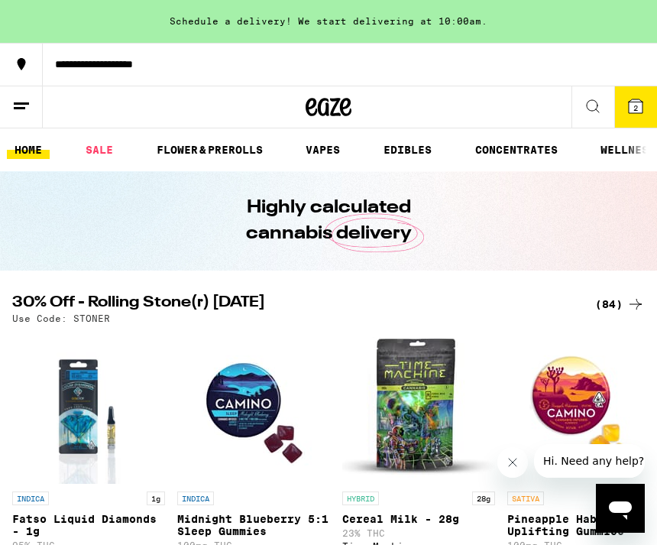
click at [413, 236] on h1 "Highly calculated cannabis delivery" at bounding box center [328, 221] width 252 height 52
click at [383, 248] on div "Highly calculated cannabis delivery" at bounding box center [328, 220] width 587 height 99
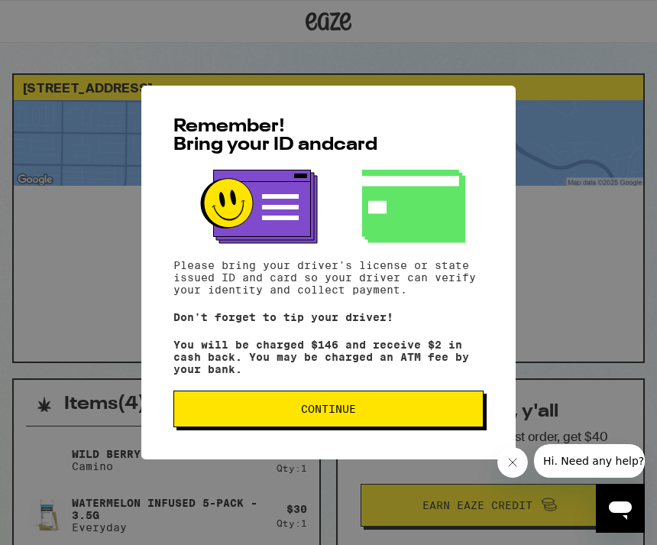
click at [77, 247] on div "Remember! Bring your ID and card Please bring your driver's license or state is…" at bounding box center [328, 272] width 657 height 545
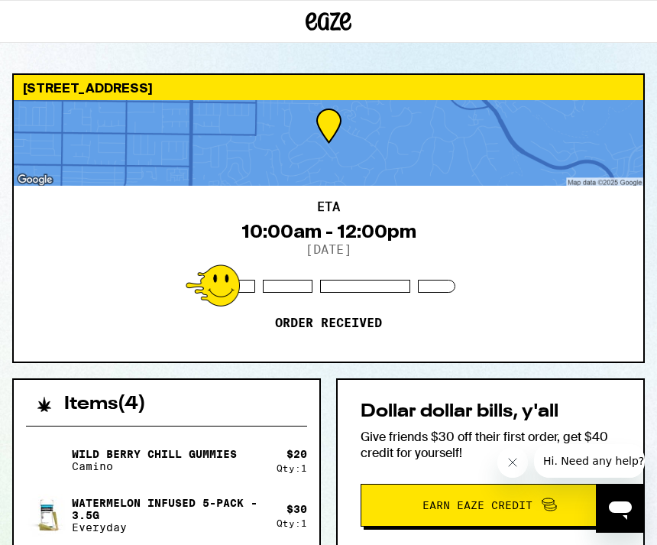
click at [311, 18] on icon at bounding box center [329, 22] width 46 height 28
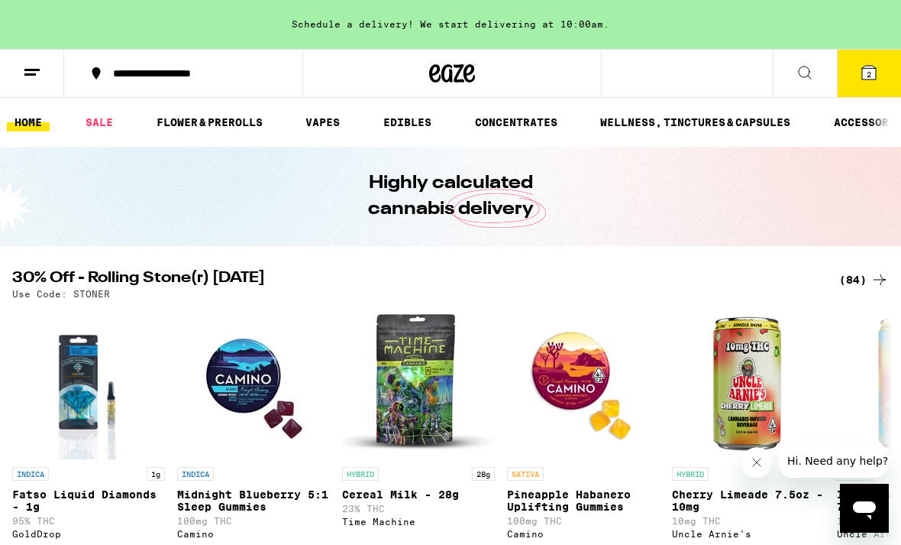
click at [441, 73] on icon at bounding box center [452, 73] width 23 height 18
click at [656, 123] on link "ACCESSORIES" at bounding box center [872, 122] width 91 height 18
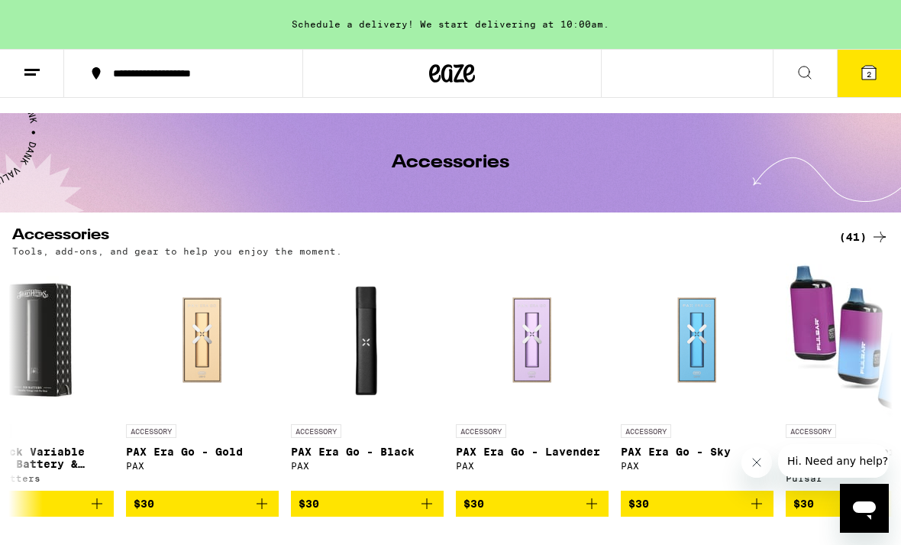
scroll to position [0, 4673]
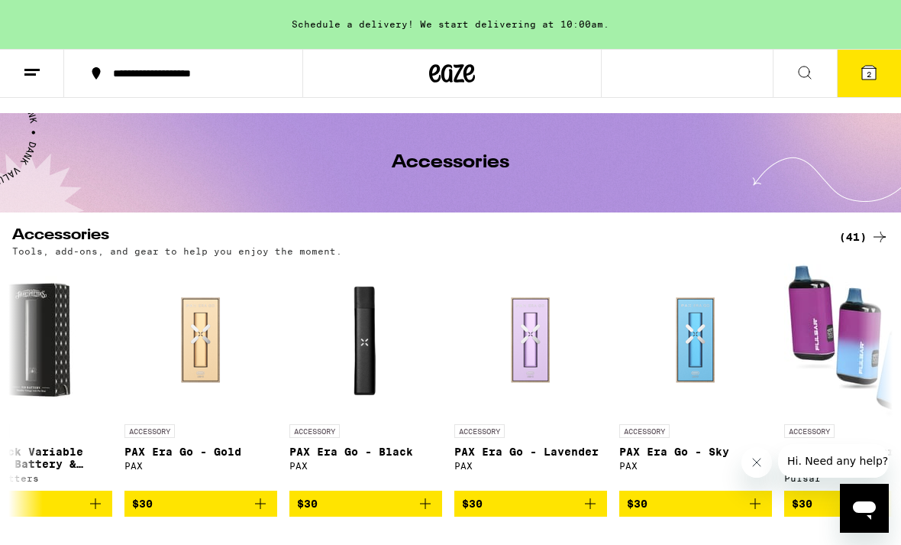
click at [656, 75] on icon at bounding box center [869, 73] width 14 height 14
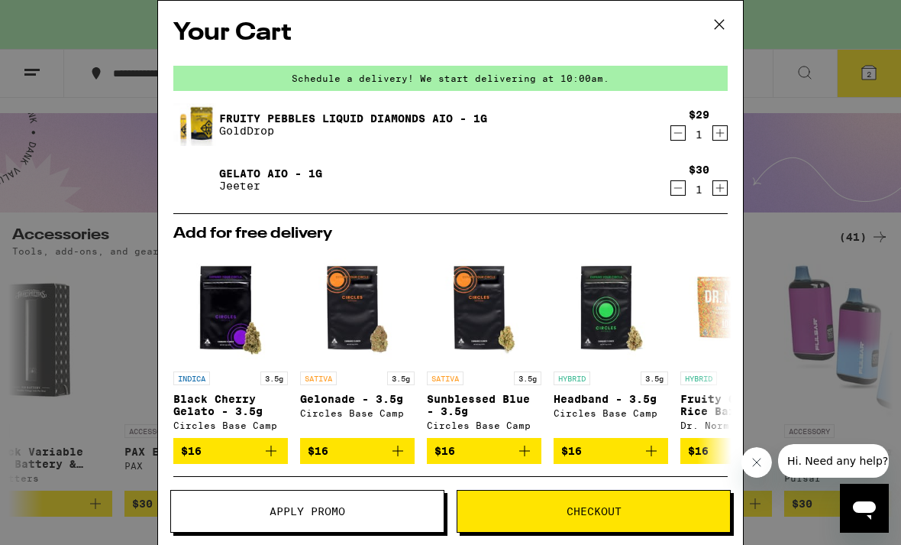
click at [359, 507] on span "Apply Promo" at bounding box center [307, 511] width 273 height 11
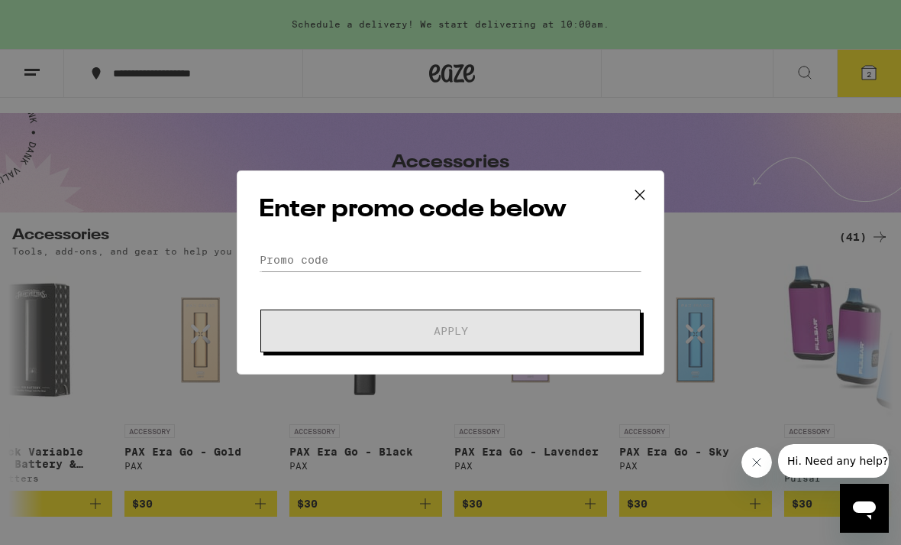
click at [463, 239] on div "Enter promo code below Promo Code Apply" at bounding box center [451, 272] width 428 height 204
click at [397, 255] on input "Promo Code" at bounding box center [450, 259] width 383 height 23
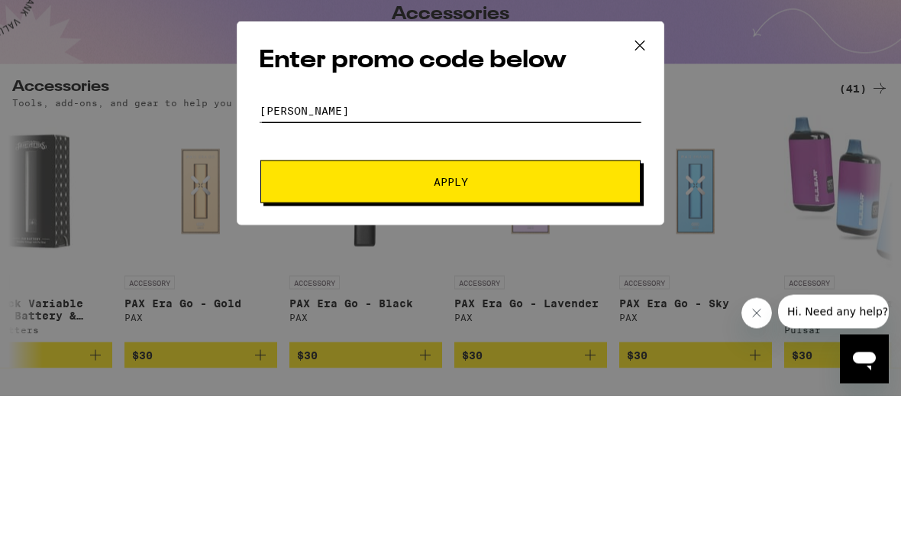
type input "[PERSON_NAME]"
click at [484, 325] on span "Apply" at bounding box center [450, 330] width 275 height 11
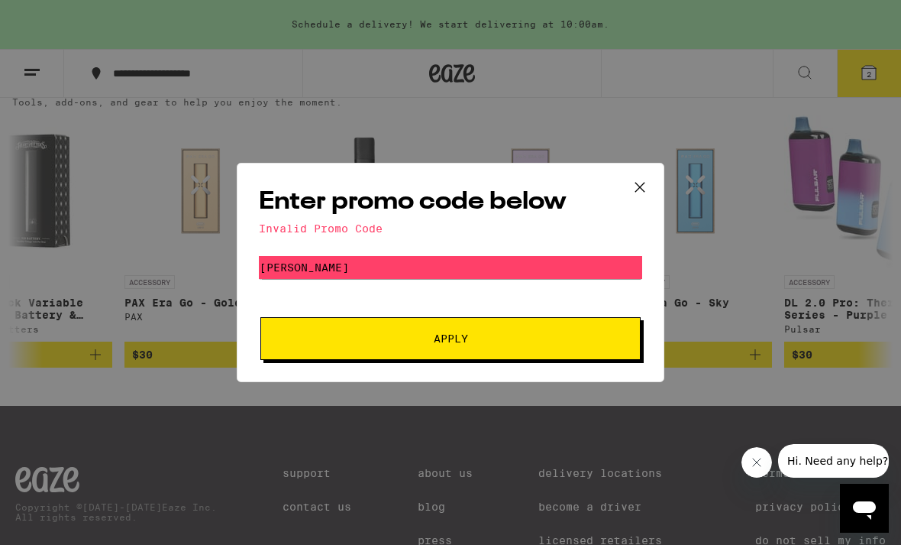
click at [649, 183] on icon at bounding box center [640, 187] width 23 height 23
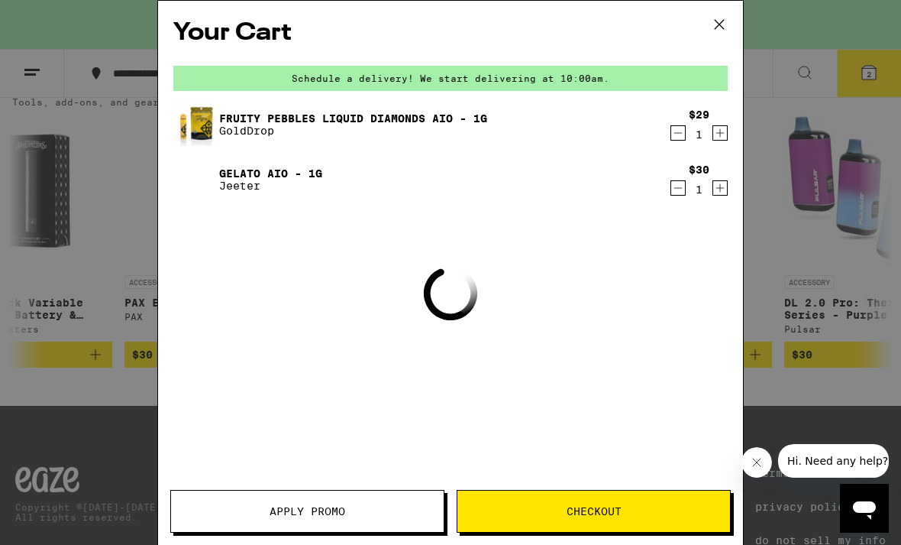
scroll to position [34, 0]
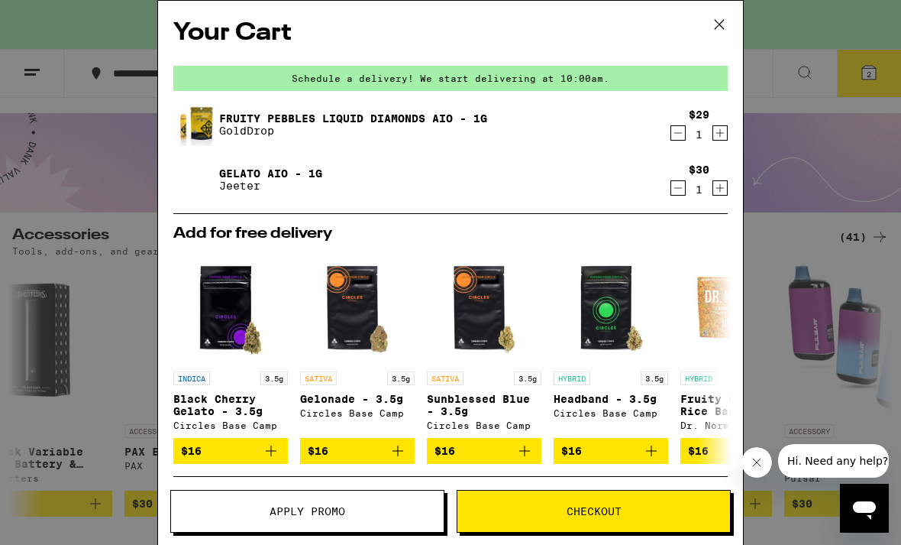
click at [629, 514] on span "Checkout" at bounding box center [594, 511] width 273 height 11
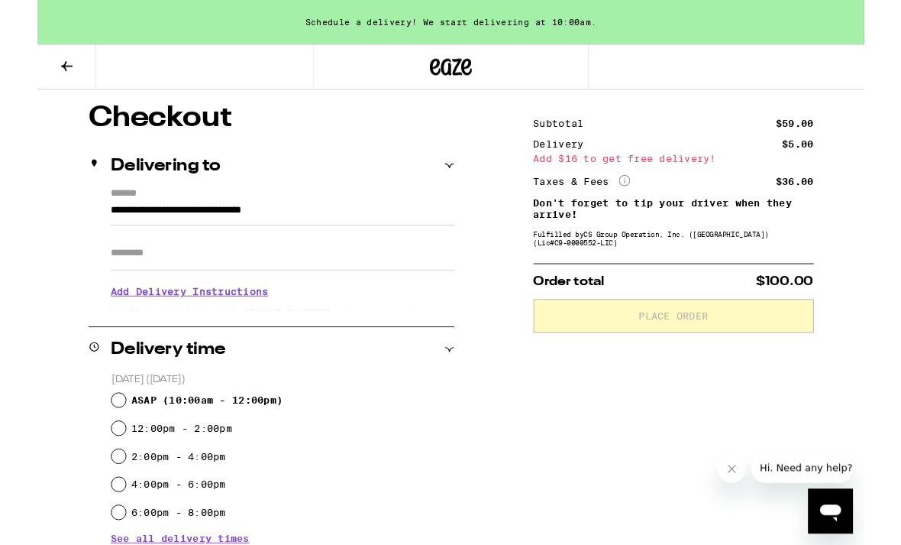
scroll to position [154, 0]
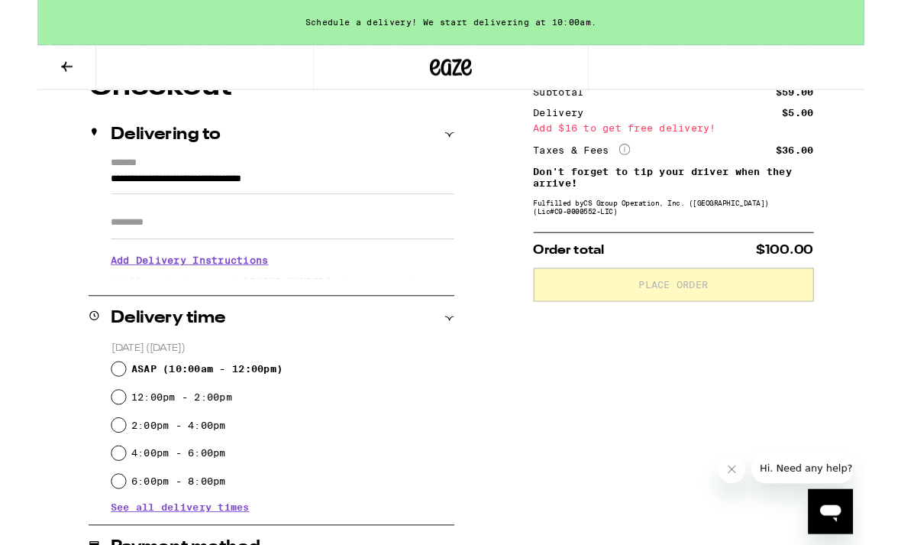
click at [252, 399] on span "ASAP ( 10:00am - 12:00pm )" at bounding box center [184, 402] width 165 height 12
click at [96, 399] on input "ASAP ( 10:00am - 12:00pm )" at bounding box center [88, 401] width 15 height 15
radio input "true"
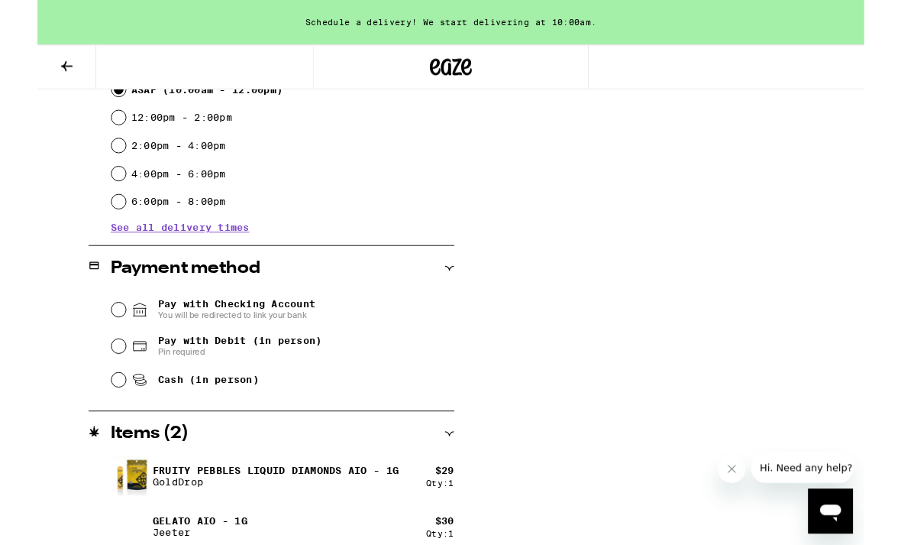
scroll to position [473, 0]
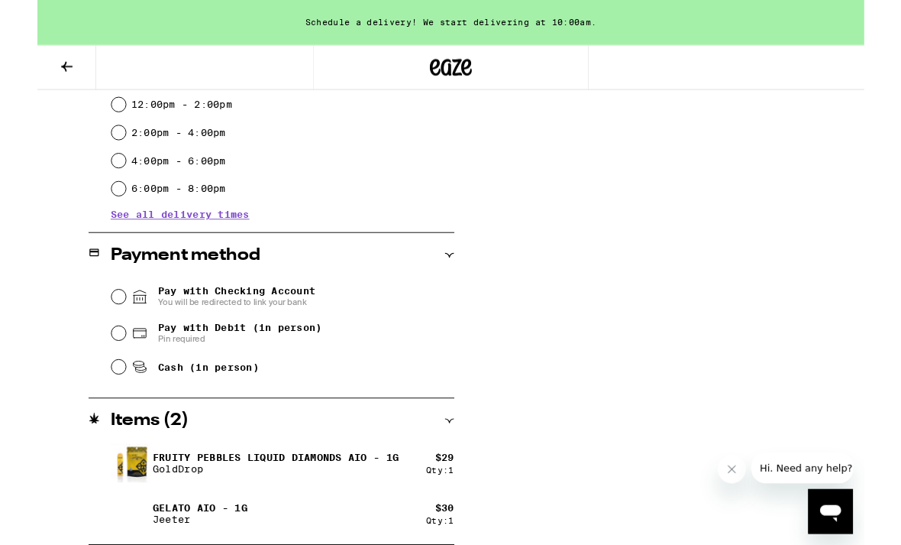
click at [274, 358] on span "Pay with Debit (in person)" at bounding box center [220, 357] width 179 height 12
click at [96, 358] on input "Pay with Debit (in person) Pin required" at bounding box center [88, 362] width 15 height 15
radio input "true"
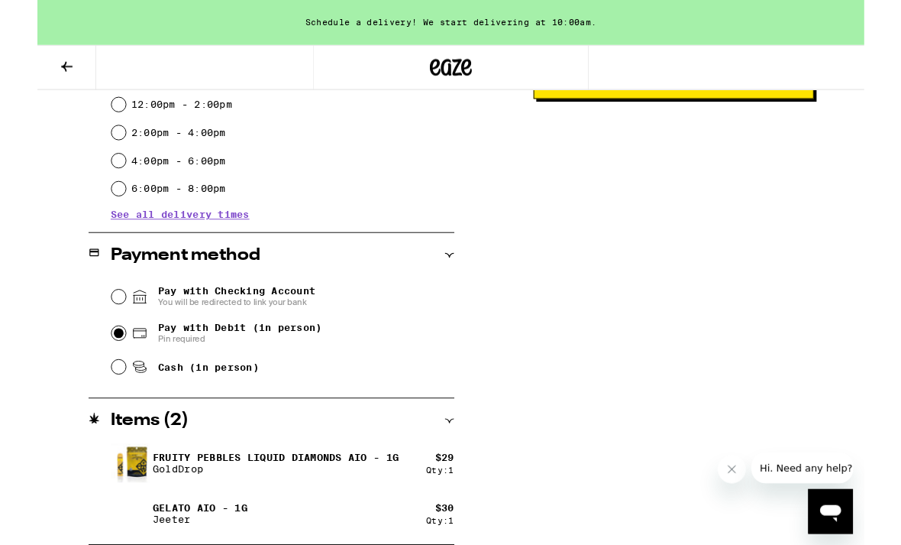
click at [656, 460] on button "Close message from company" at bounding box center [732, 470] width 31 height 31
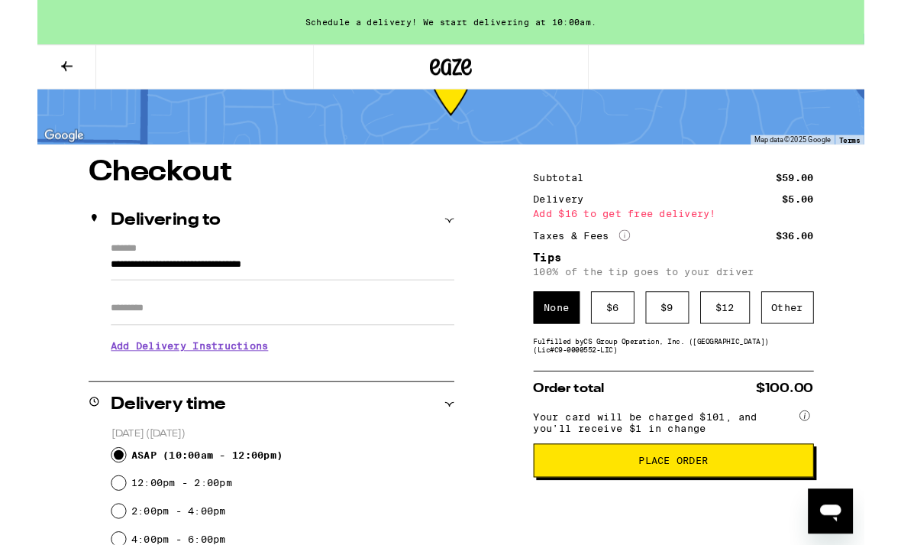
scroll to position [61, 0]
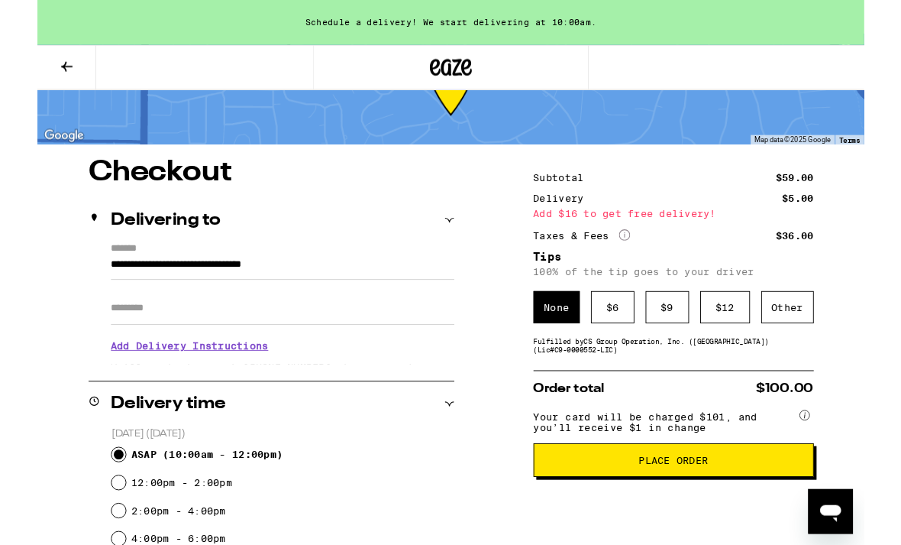
click at [656, 506] on span "Place Order" at bounding box center [693, 501] width 76 height 11
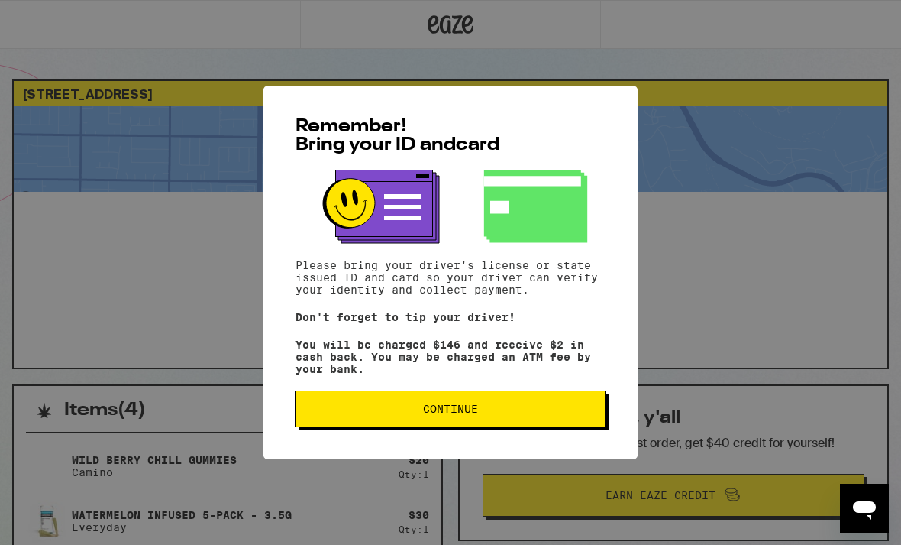
click at [555, 402] on button "Continue" at bounding box center [451, 408] width 310 height 37
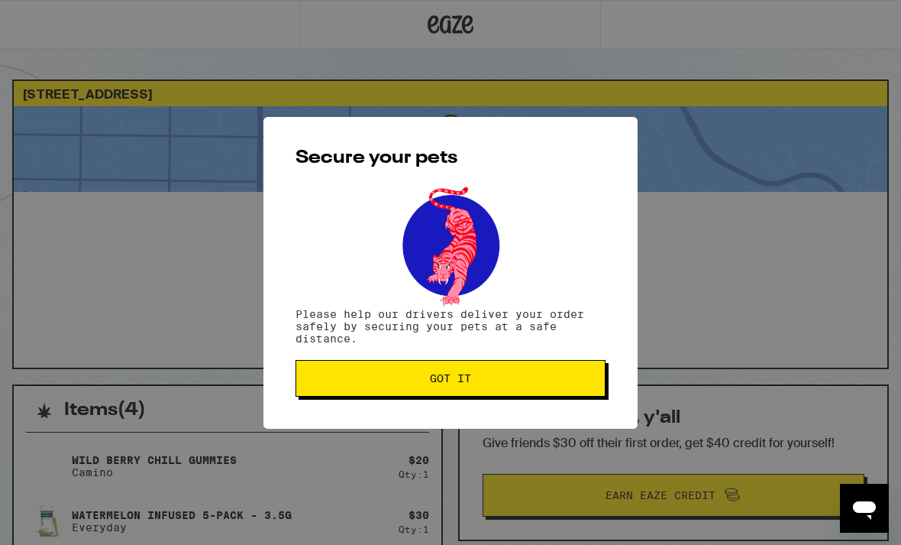
click at [561, 368] on button "Got it" at bounding box center [451, 378] width 310 height 37
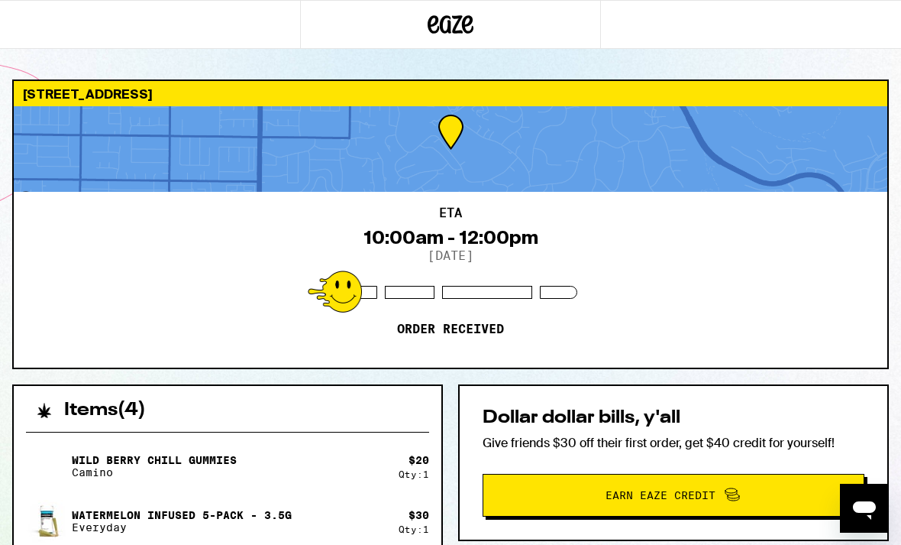
click at [468, 28] on icon at bounding box center [451, 25] width 46 height 28
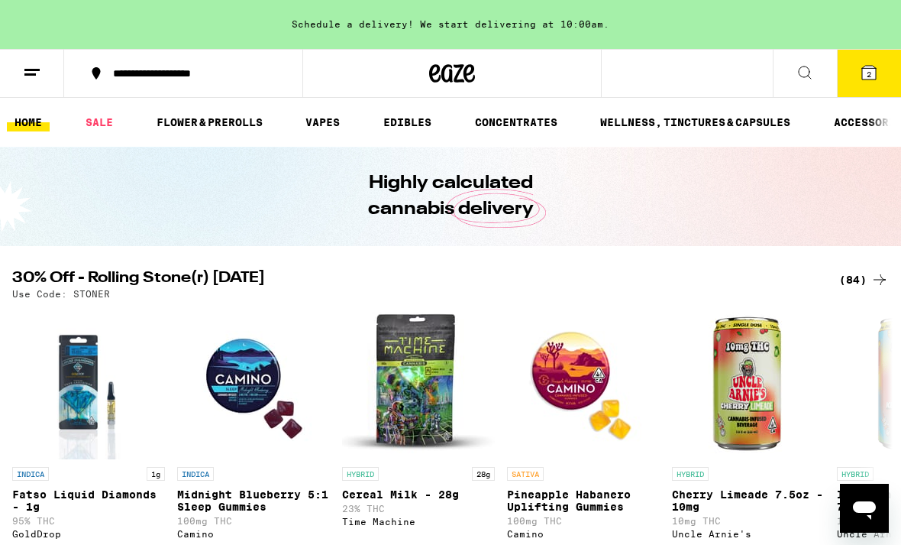
click at [656, 70] on icon at bounding box center [869, 72] width 18 height 18
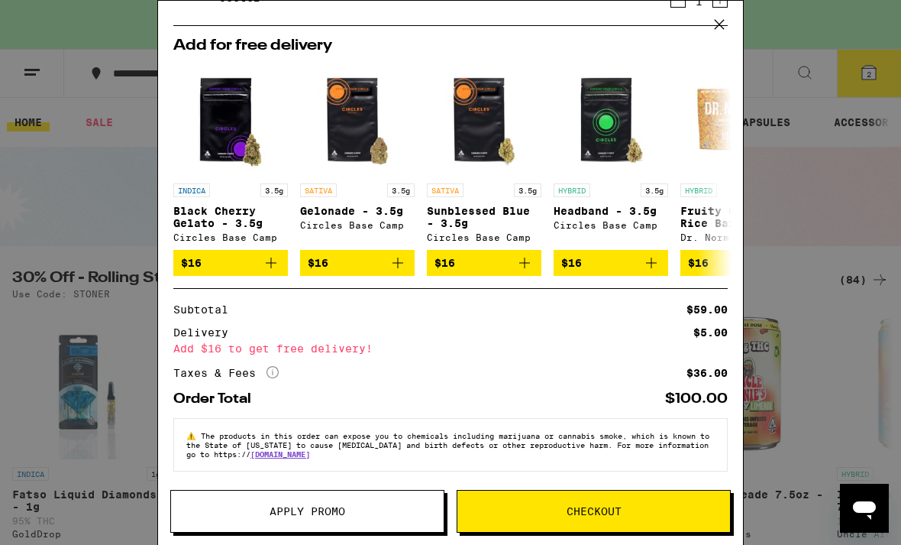
scroll to position [204, 0]
click at [656, 505] on button "Checkout" at bounding box center [594, 511] width 274 height 43
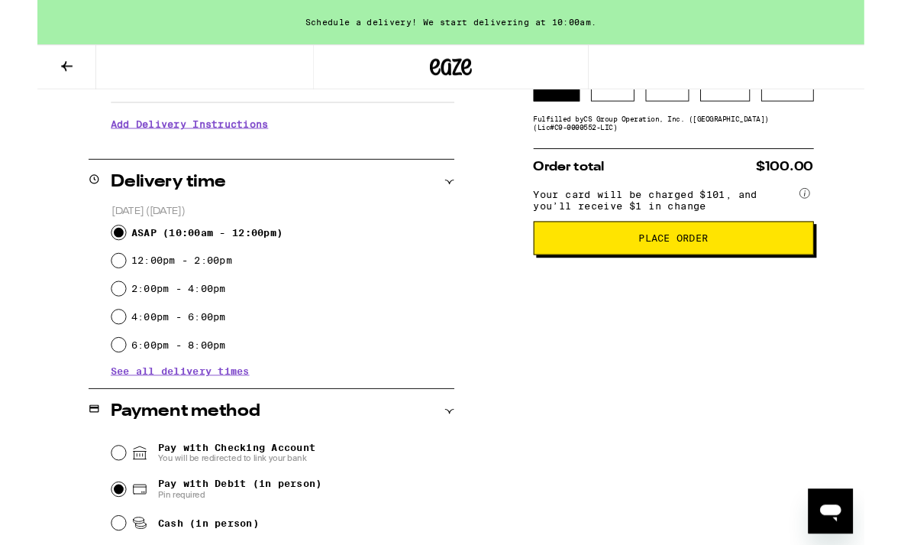
scroll to position [307, 0]
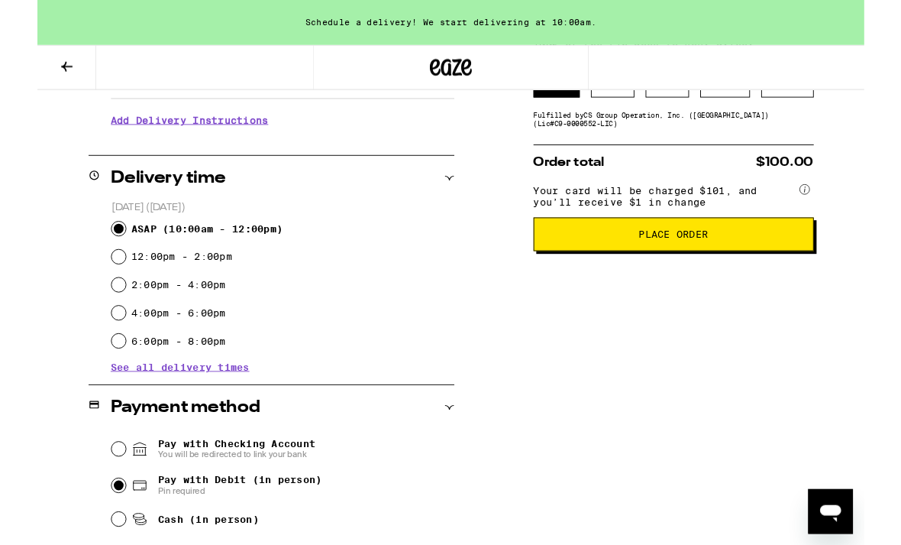
click at [656, 260] on span "Place Order" at bounding box center [693, 255] width 76 height 11
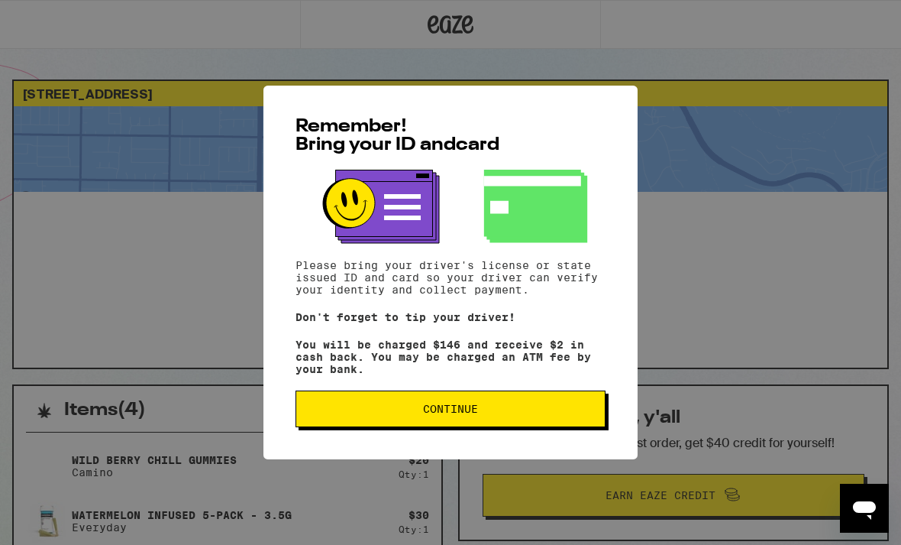
click at [517, 414] on span "Continue" at bounding box center [451, 408] width 284 height 11
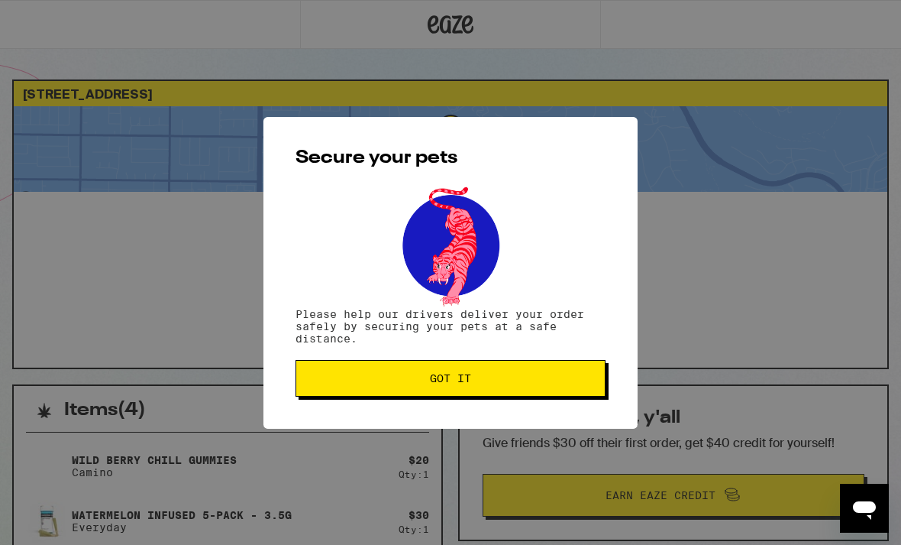
click at [543, 389] on button "Got it" at bounding box center [451, 378] width 310 height 37
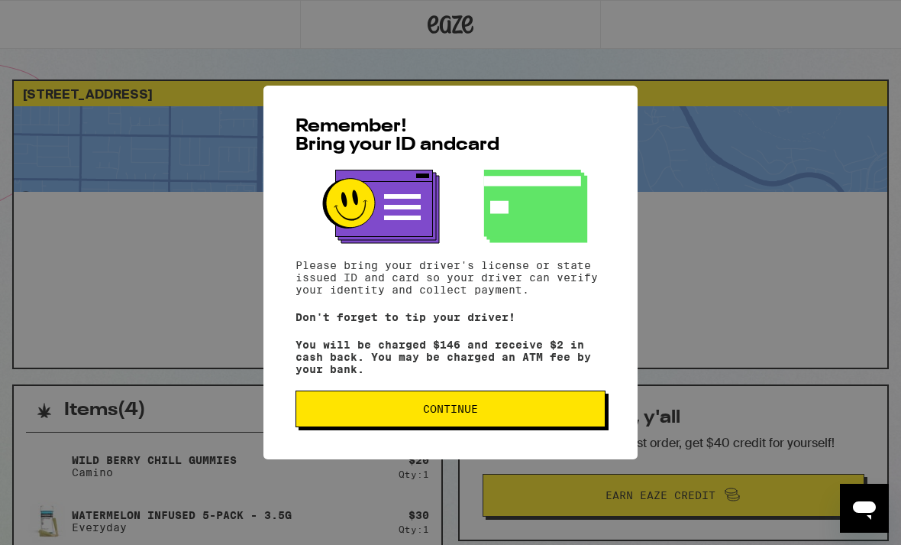
click at [529, 414] on span "Continue" at bounding box center [451, 408] width 284 height 11
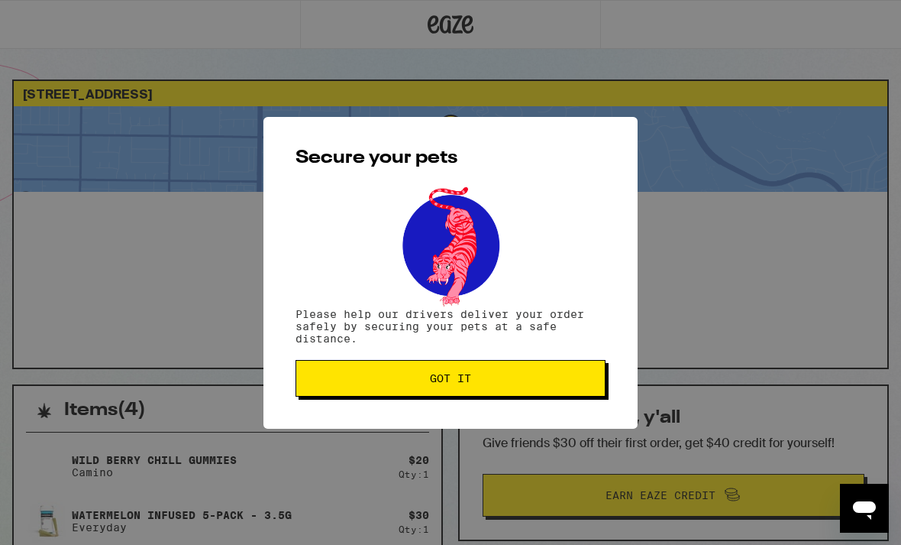
click at [488, 383] on span "Got it" at bounding box center [451, 378] width 284 height 11
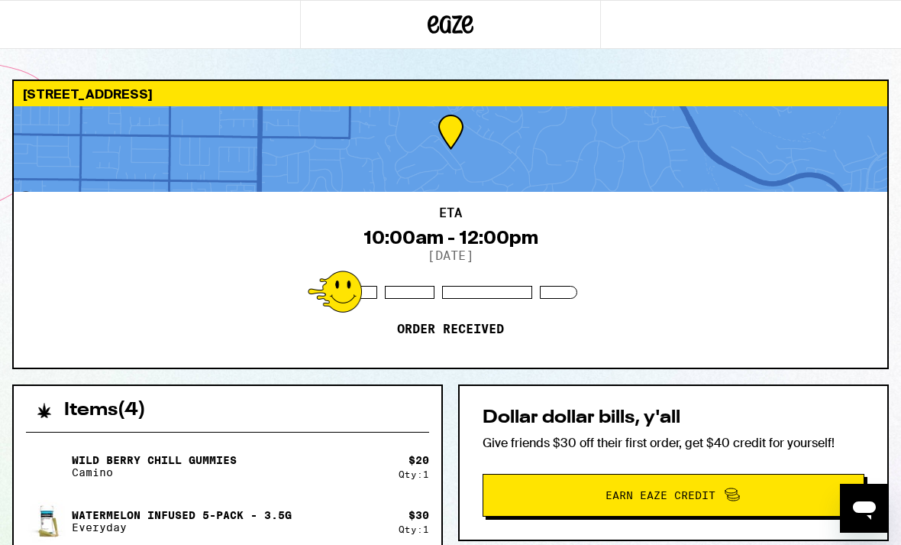
click at [455, 37] on icon at bounding box center [451, 25] width 46 height 28
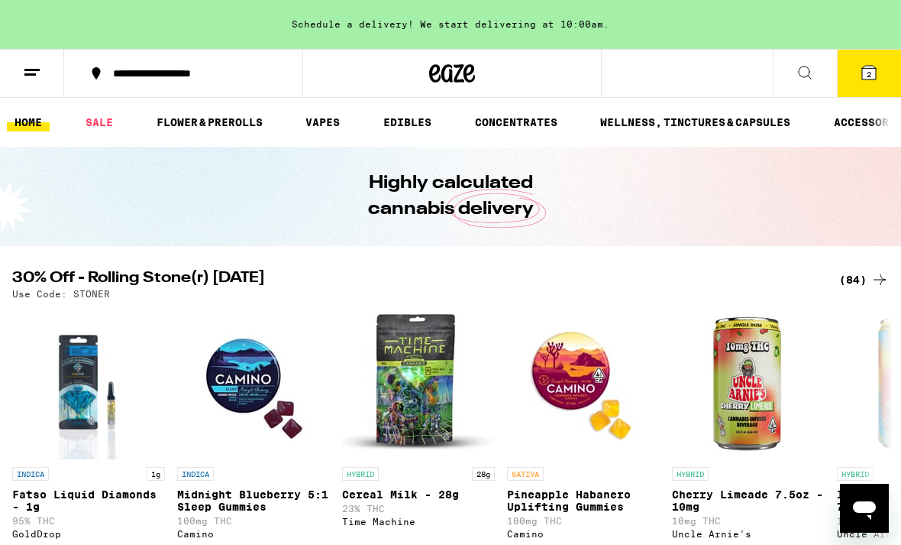
click at [630, 30] on div "Schedule a delivery! We start delivering at 10:00am." at bounding box center [450, 24] width 901 height 49
